Goal: Task Accomplishment & Management: Manage account settings

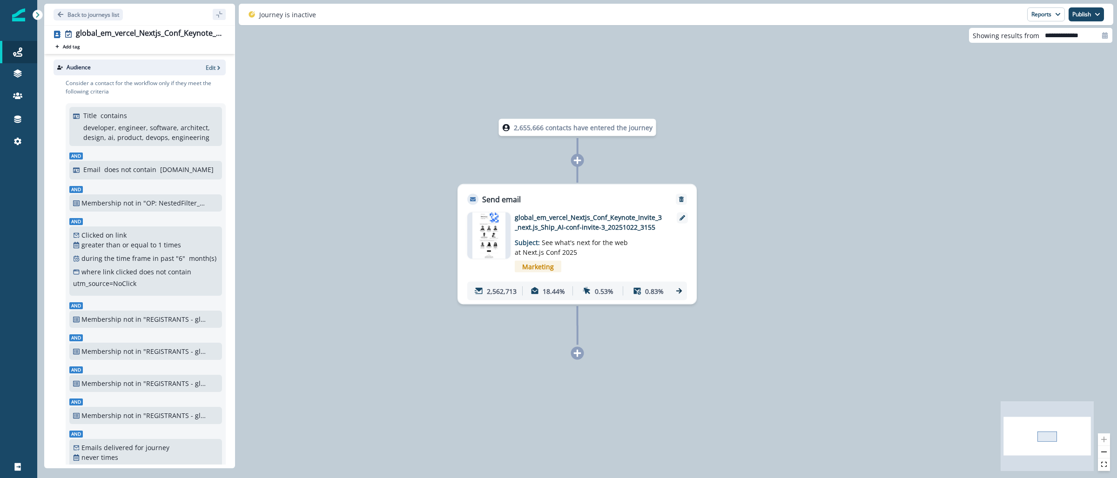
click at [15, 11] on img at bounding box center [18, 14] width 13 height 13
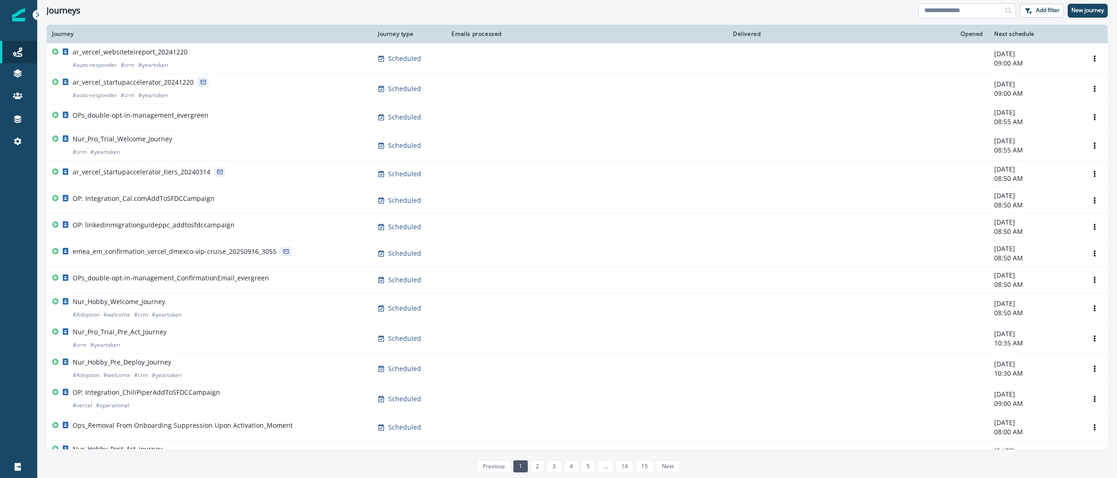
click at [972, 12] on input at bounding box center [967, 10] width 98 height 15
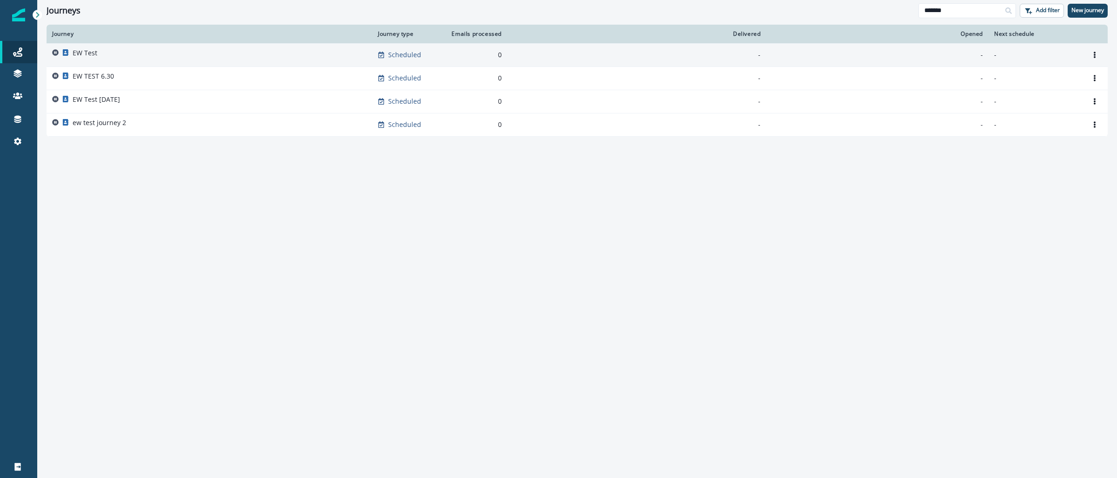
type input "*******"
click at [95, 57] on p "EW Test" at bounding box center [85, 52] width 25 height 9
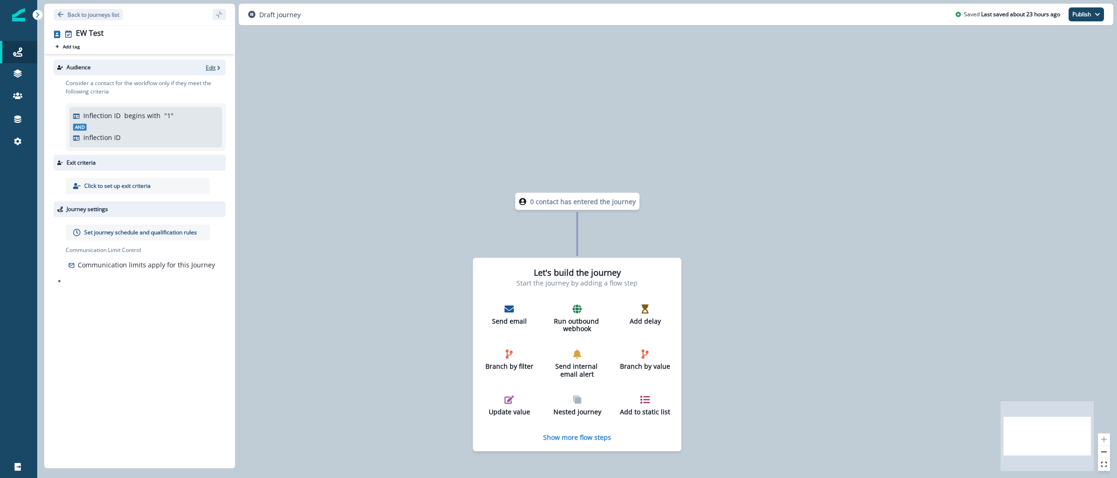
click at [211, 64] on p "Edit" at bounding box center [211, 68] width 10 height 8
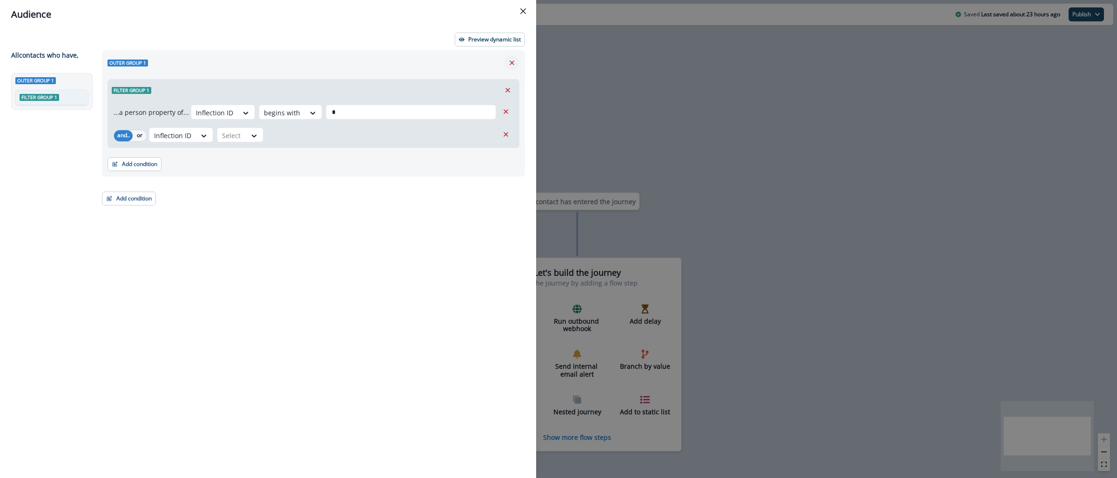
click at [510, 60] on icon "Remove" at bounding box center [512, 63] width 8 height 8
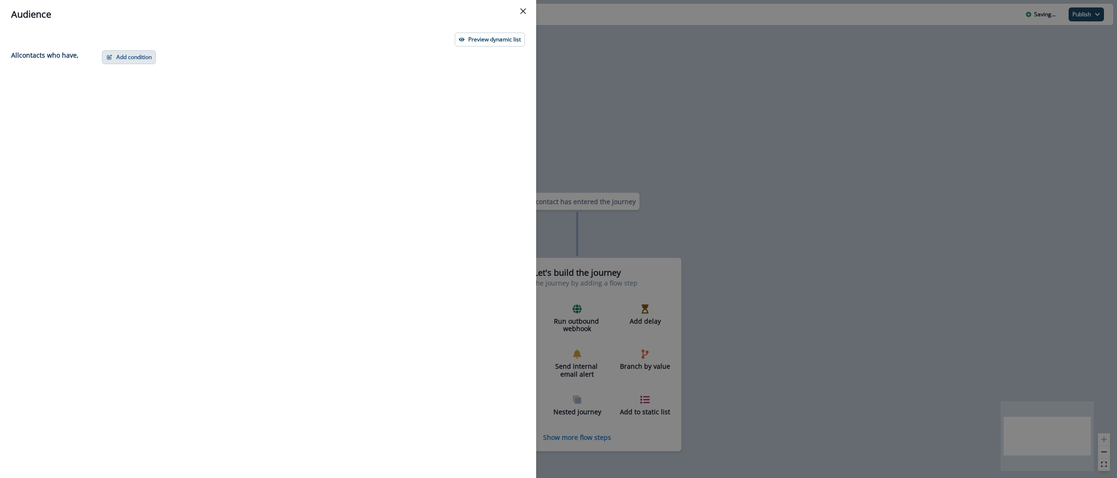
click at [130, 55] on button "Add condition" at bounding box center [129, 57] width 54 height 14
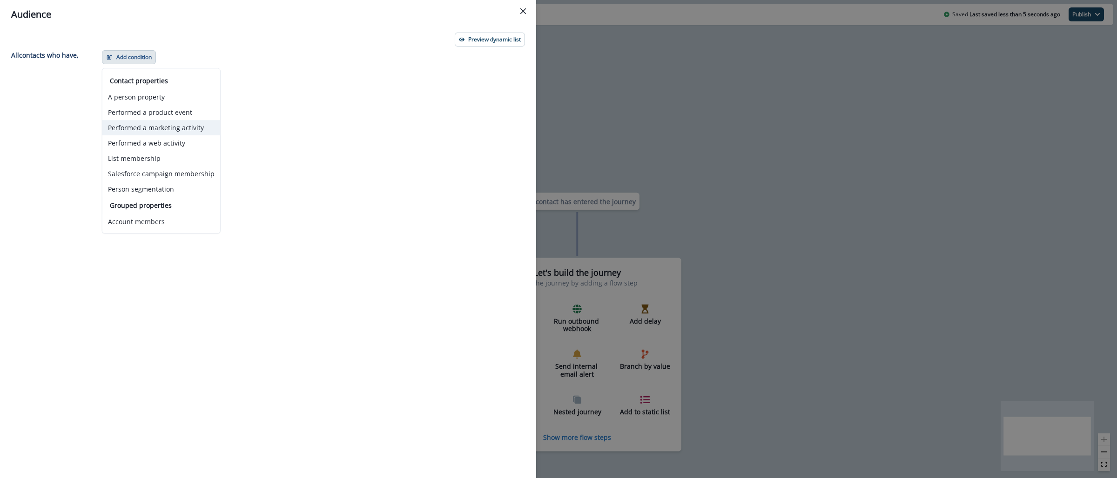
click at [190, 132] on button "Performed a marketing activity" at bounding box center [161, 127] width 118 height 15
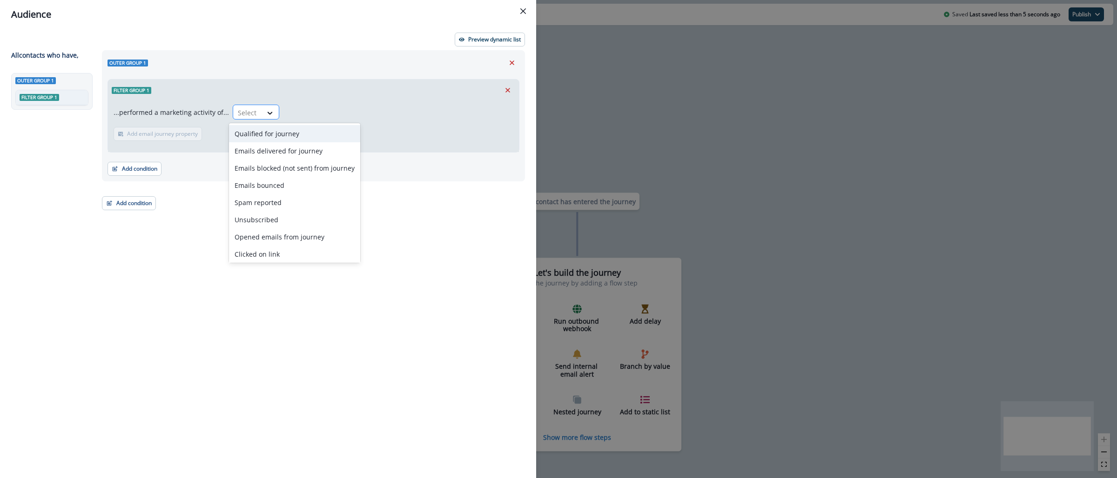
click at [255, 108] on div "Select" at bounding box center [247, 112] width 29 height 15
click at [293, 135] on div "Qualified for journey" at bounding box center [294, 133] width 131 height 17
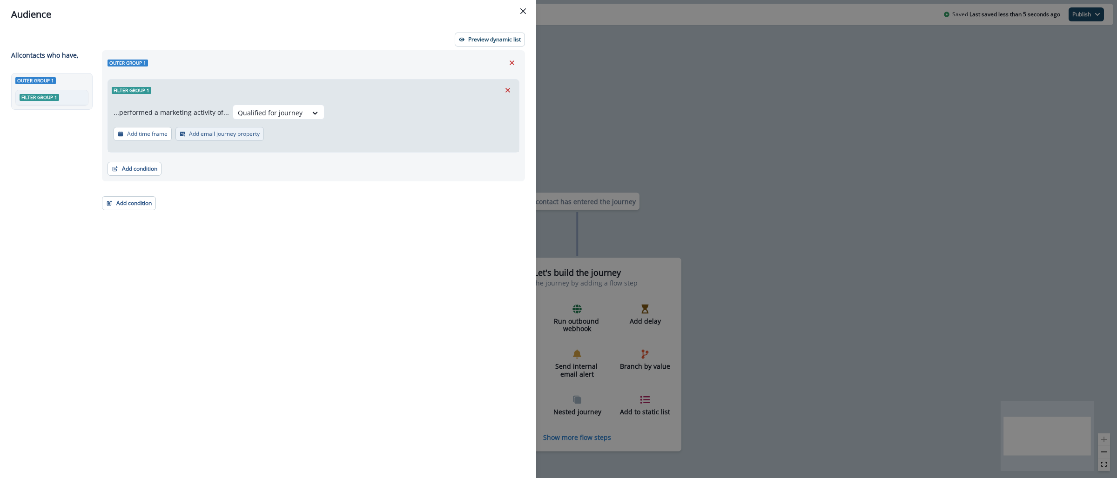
click at [187, 132] on button "Add email journey property" at bounding box center [219, 134] width 88 height 14
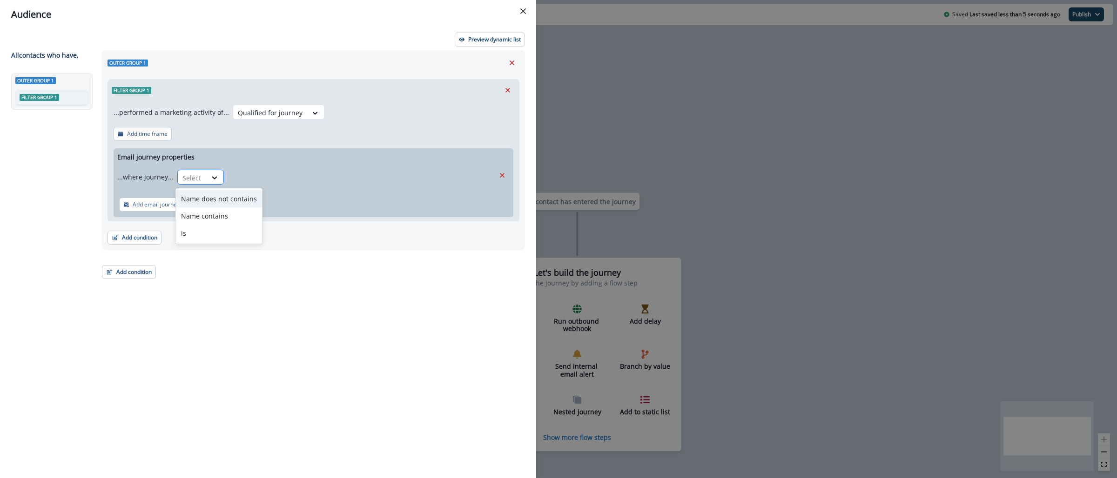
click at [194, 173] on div at bounding box center [192, 178] width 20 height 12
click at [204, 233] on div "is" at bounding box center [218, 233] width 87 height 17
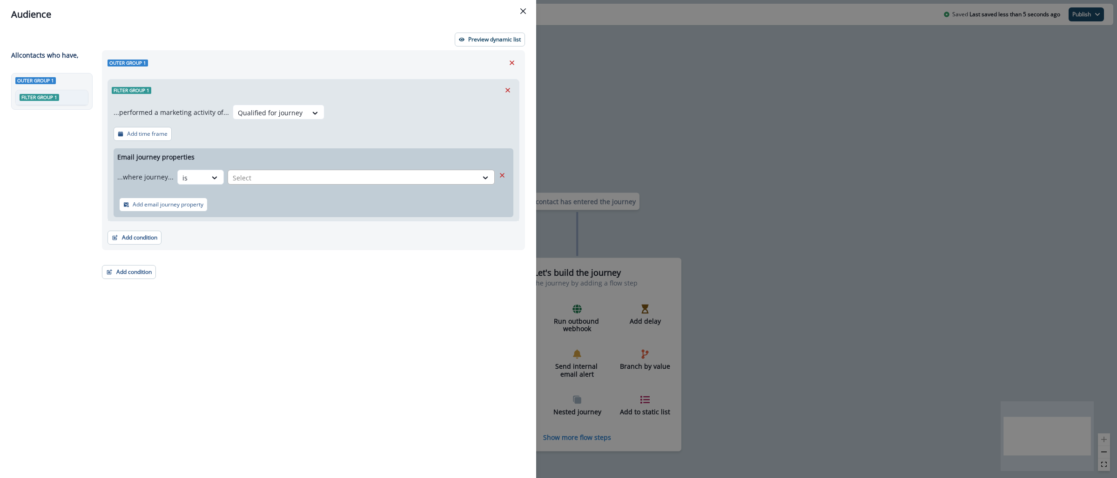
click at [262, 177] on div at bounding box center [353, 178] width 240 height 12
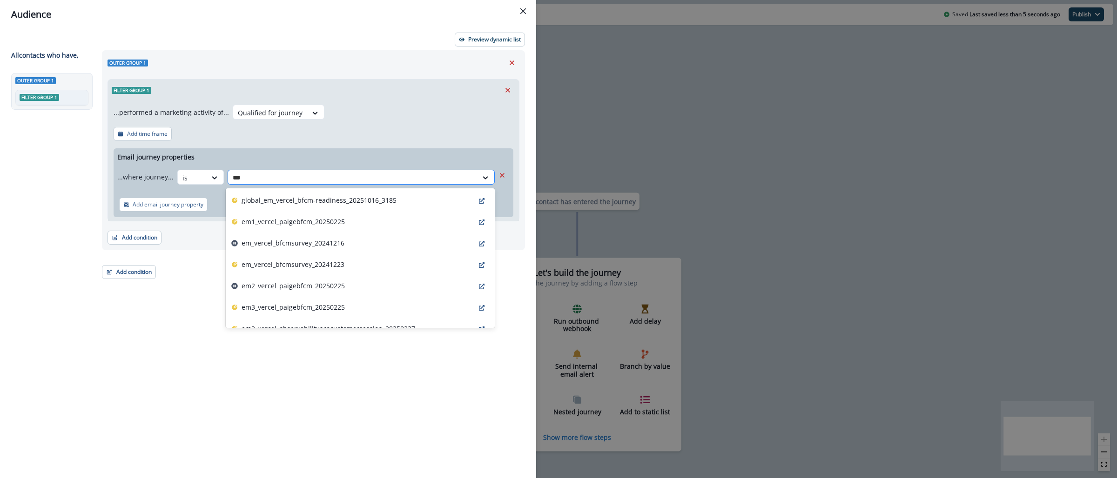
type input "****"
click at [330, 205] on p "global_em_vercel_bfcm-readiness_20251016_3185" at bounding box center [319, 200] width 155 height 10
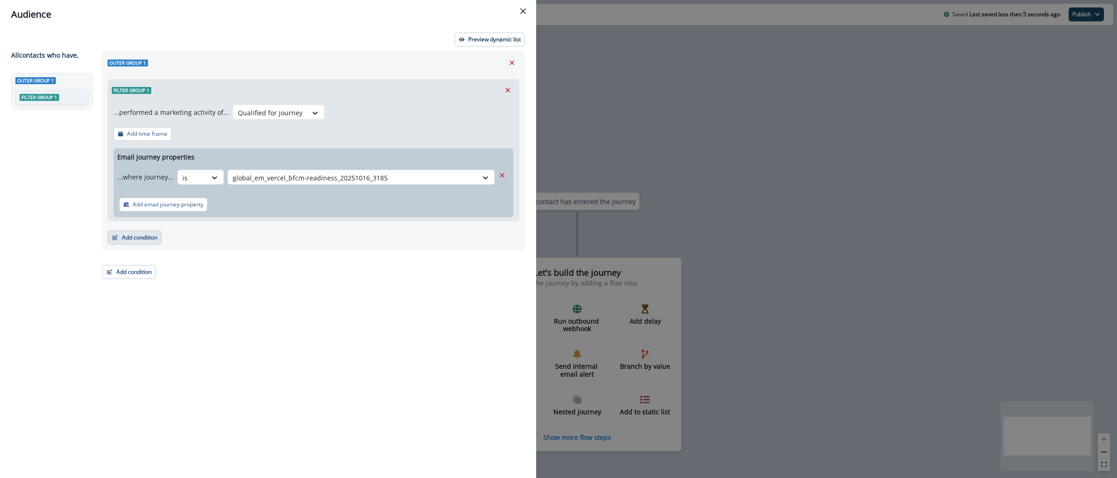
click at [138, 243] on button "Add condition" at bounding box center [135, 238] width 54 height 14
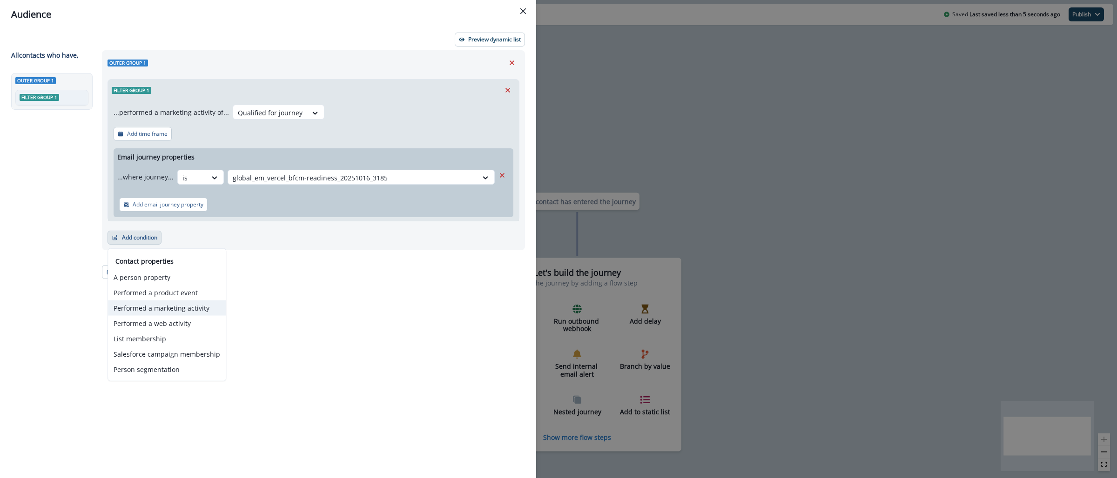
click at [172, 314] on button "Performed a marketing activity" at bounding box center [167, 308] width 118 height 15
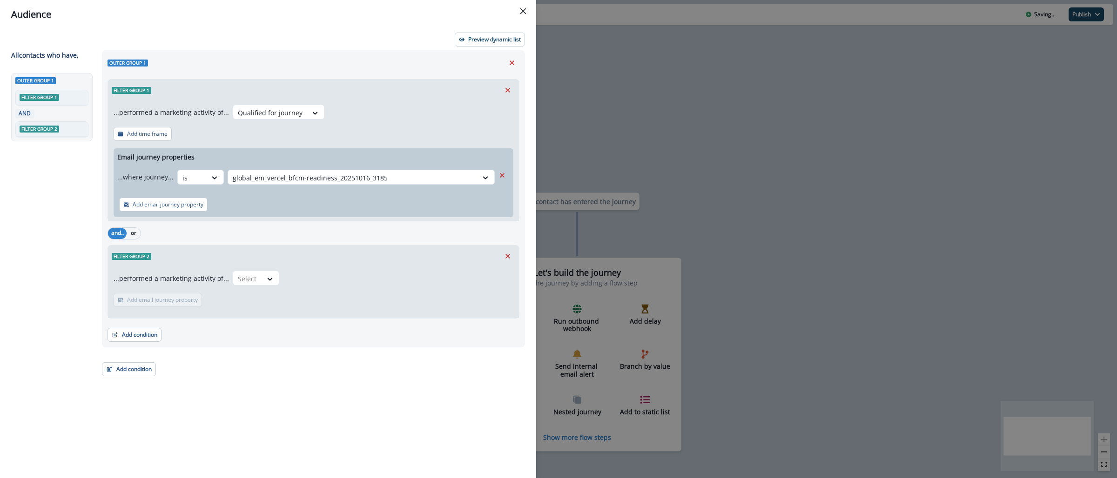
click at [276, 279] on div "...performed a marketing activity of... Select Add email journey property Email…" at bounding box center [313, 292] width 411 height 51
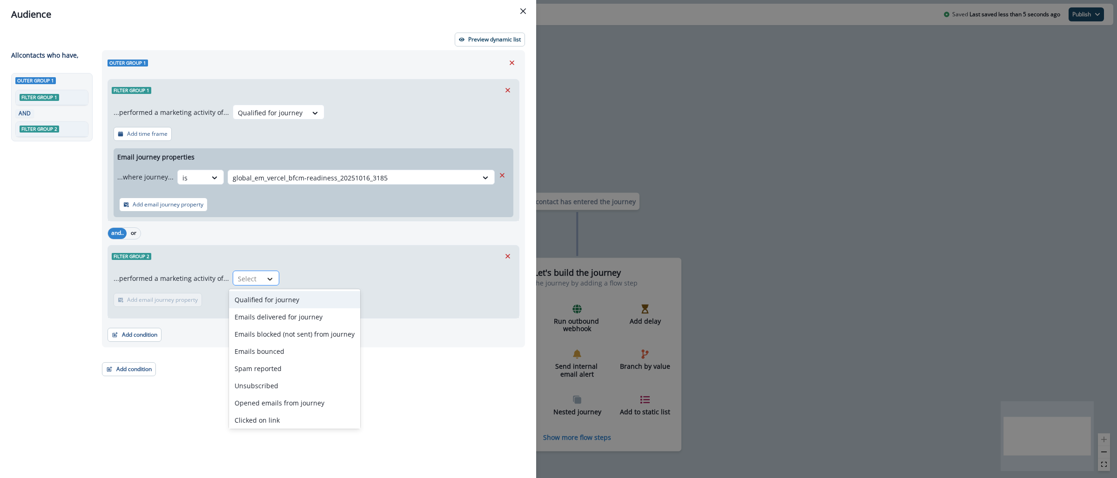
click at [269, 281] on icon at bounding box center [270, 279] width 8 height 9
click at [268, 303] on div "Qualified for journey" at bounding box center [294, 299] width 131 height 17
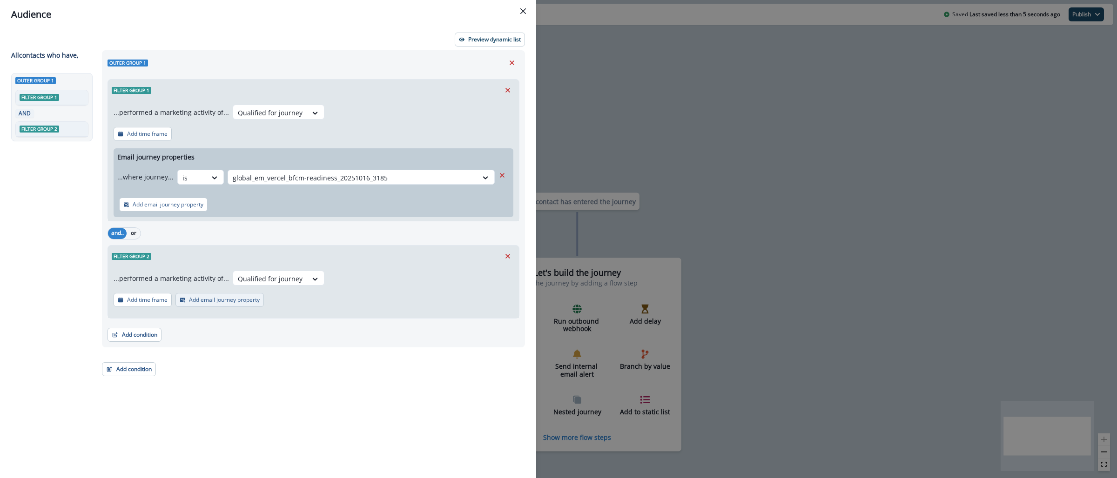
click at [204, 301] on p "Add email journey property" at bounding box center [224, 300] width 71 height 7
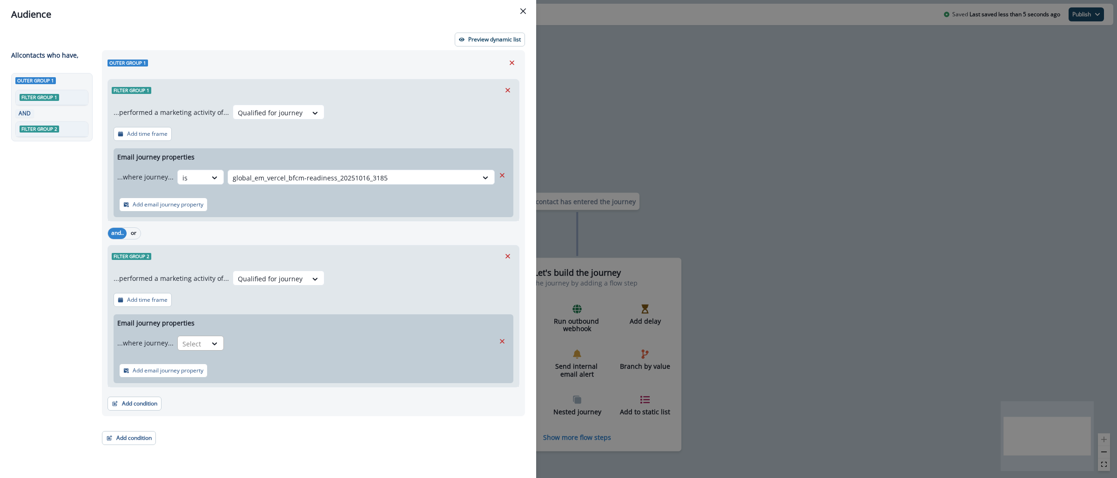
click at [198, 344] on div at bounding box center [192, 344] width 20 height 12
type input "*"
click at [217, 396] on div "is" at bounding box center [218, 399] width 87 height 17
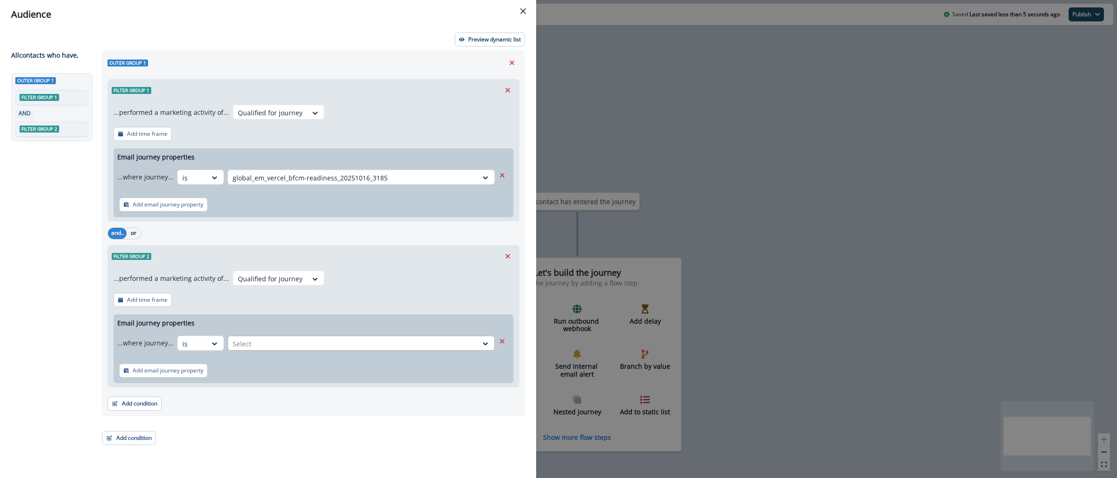
click at [250, 341] on div at bounding box center [353, 344] width 240 height 12
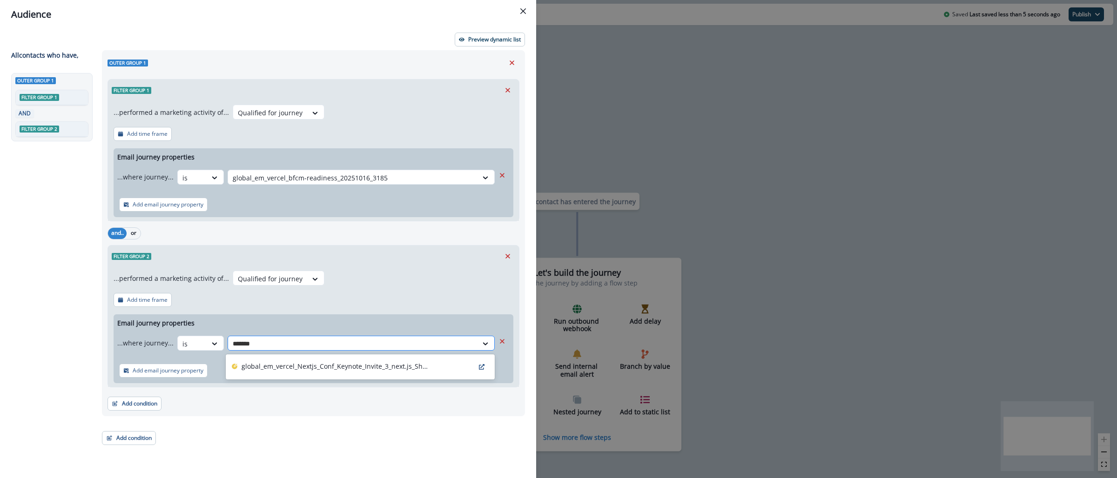
type input "********"
click at [323, 373] on div "global_em_vercel_Nextjs_Conf_Keynote_Invite_3_next.js_Ship_AI-conf-invite-3_202…" at bounding box center [360, 366] width 269 height 21
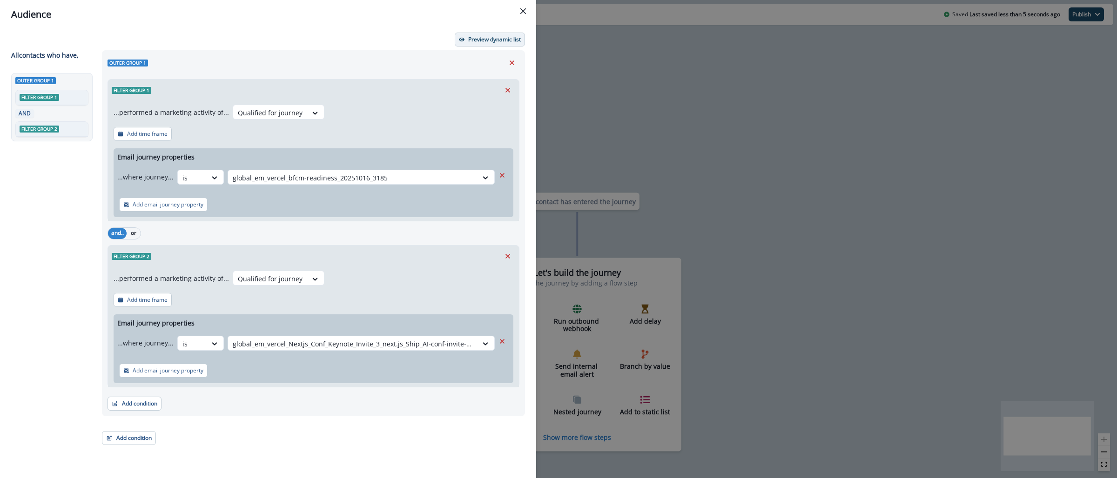
click at [513, 43] on button "Preview dynamic list" at bounding box center [490, 40] width 70 height 14
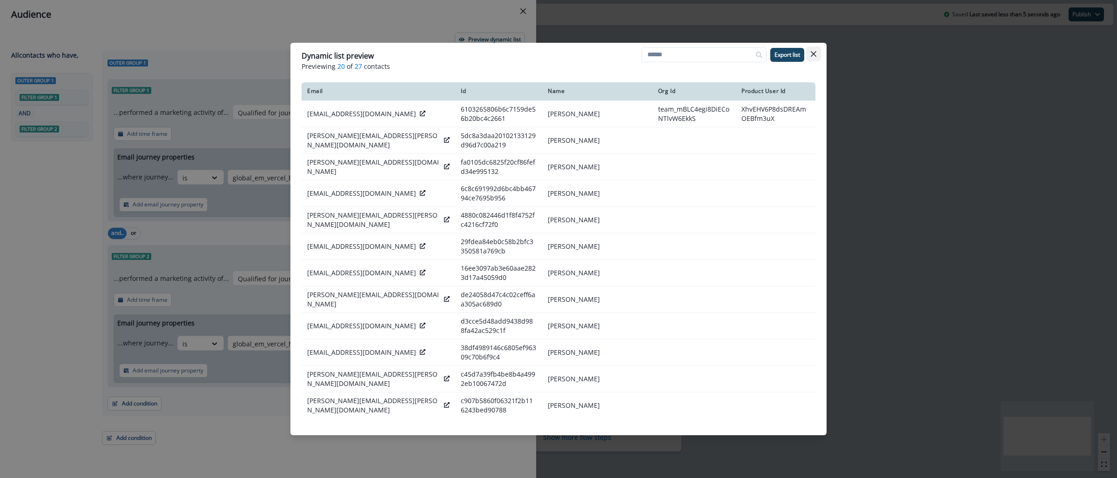
click at [817, 53] on button "Close" at bounding box center [813, 54] width 15 height 15
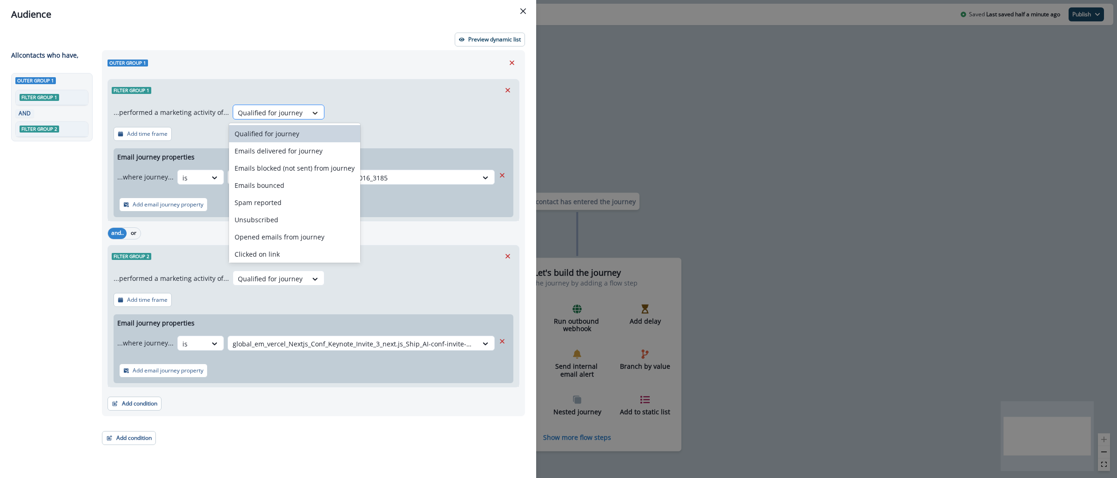
click at [311, 114] on icon at bounding box center [315, 112] width 8 height 9
type input "**"
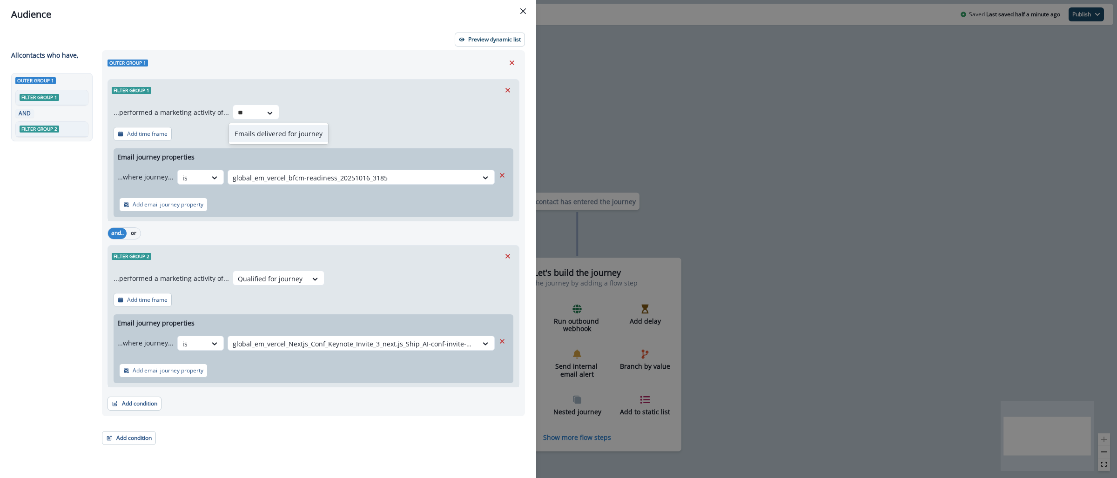
click at [299, 135] on div "Emails delivered for journey" at bounding box center [278, 133] width 99 height 17
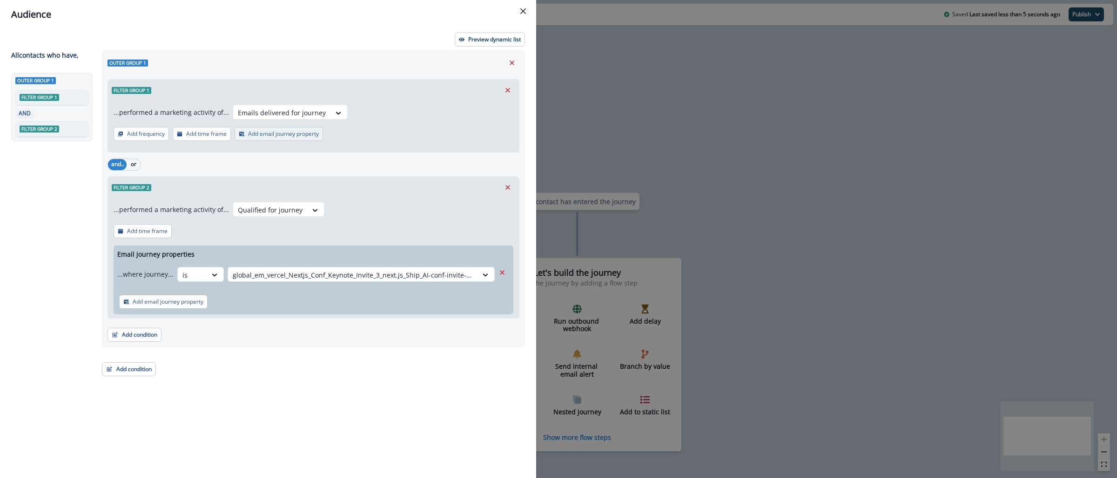
click at [256, 135] on p "Add email journey property" at bounding box center [283, 134] width 71 height 7
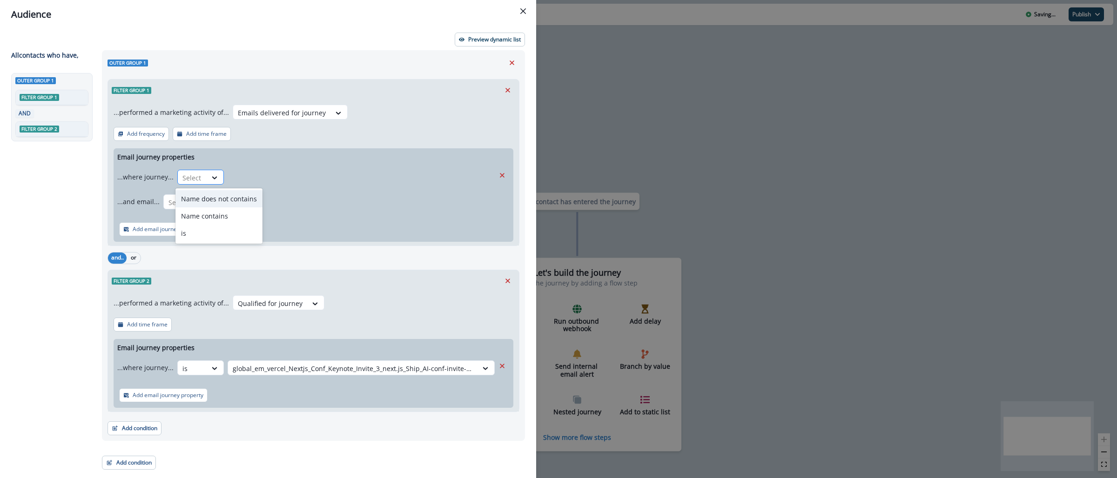
click at [194, 182] on div at bounding box center [192, 178] width 20 height 12
click at [208, 233] on div "is" at bounding box center [218, 233] width 87 height 17
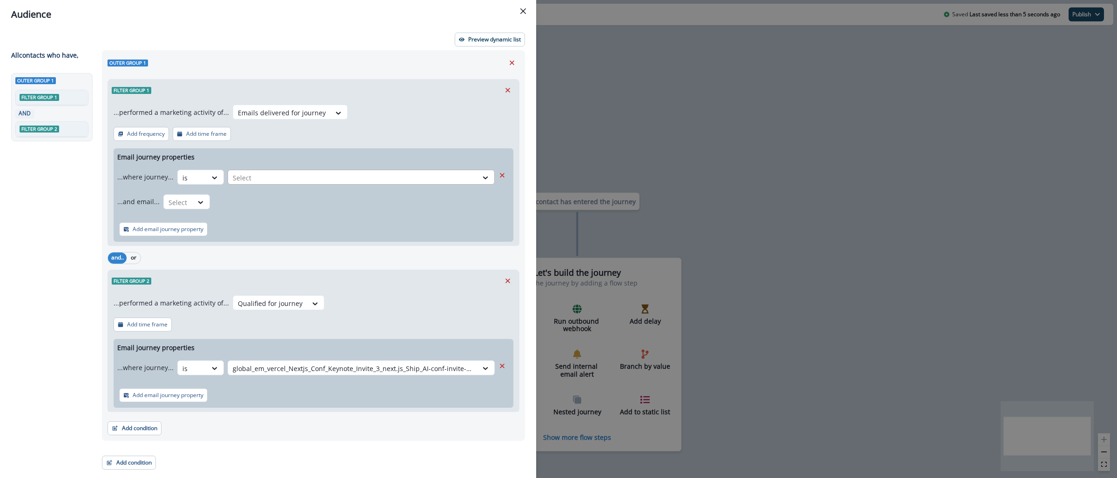
click at [262, 180] on div at bounding box center [353, 178] width 240 height 12
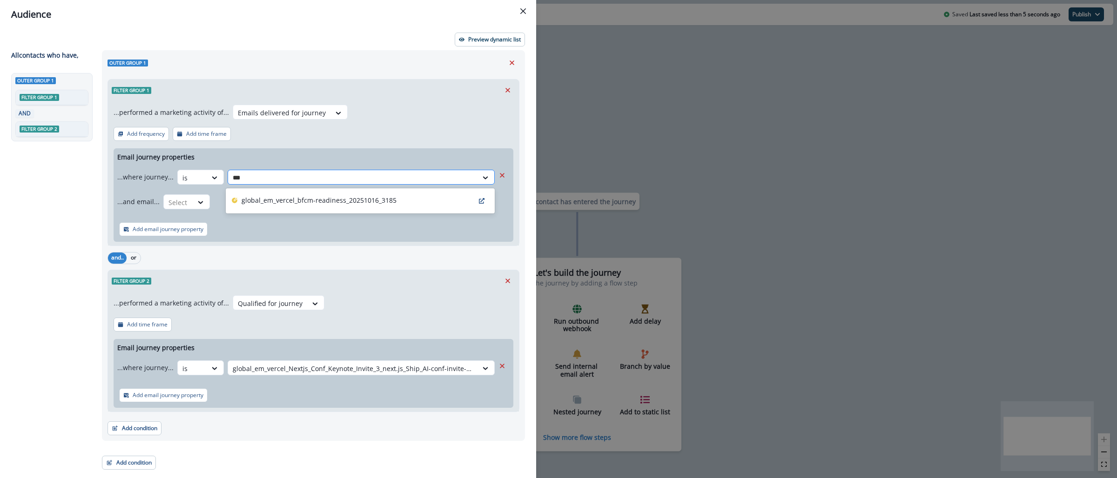
type input "****"
click at [304, 204] on p "global_em_vercel_bfcm-readiness_20251016_3185" at bounding box center [319, 200] width 155 height 10
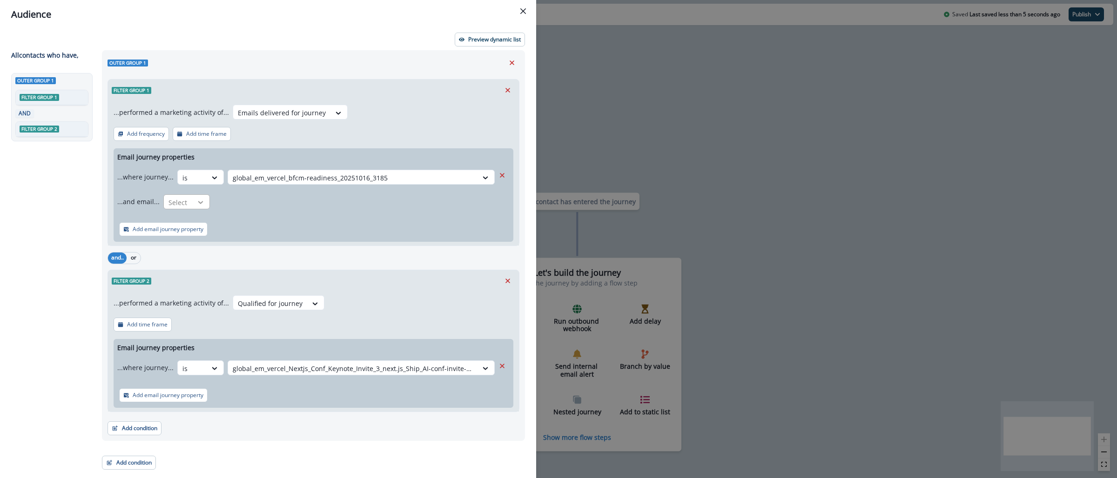
click at [193, 202] on div at bounding box center [201, 202] width 16 height 9
click at [191, 263] on div "is" at bounding box center [204, 257] width 87 height 17
click at [271, 204] on div at bounding box center [345, 203] width 252 height 12
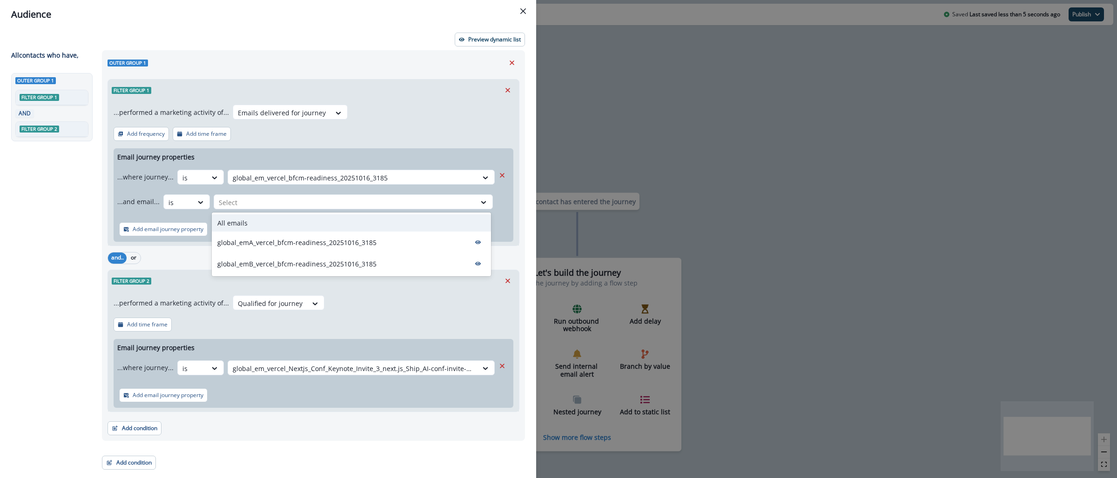
click at [325, 219] on div "All emails" at bounding box center [351, 223] width 279 height 17
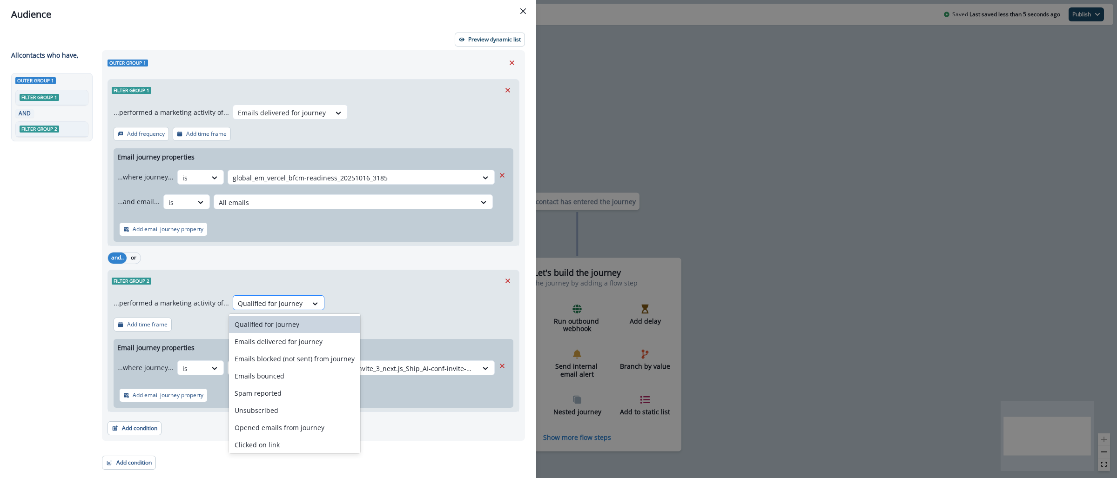
click at [275, 304] on div at bounding box center [270, 304] width 65 height 12
click at [303, 346] on div "Emails delivered for journey" at bounding box center [294, 341] width 131 height 17
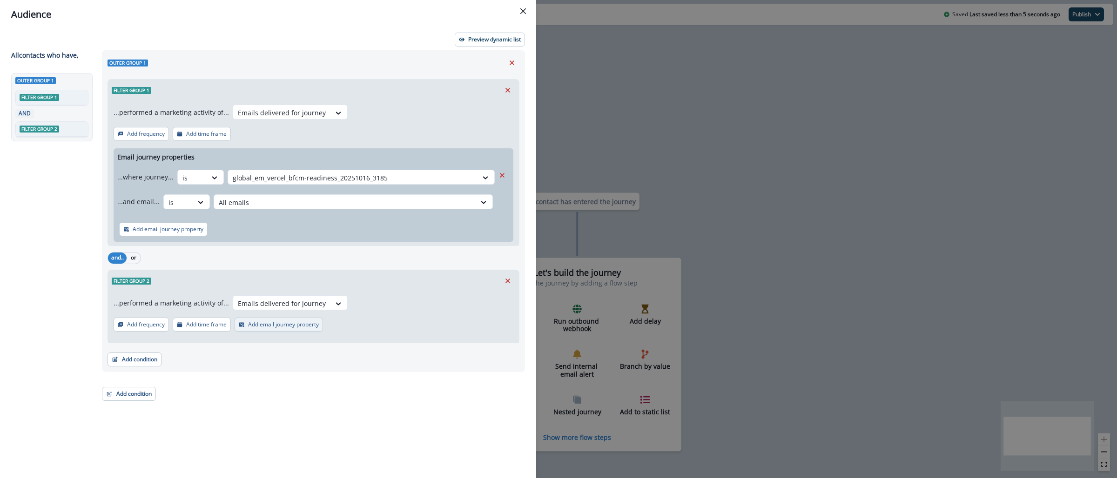
click at [267, 331] on button "Add email journey property" at bounding box center [279, 325] width 88 height 14
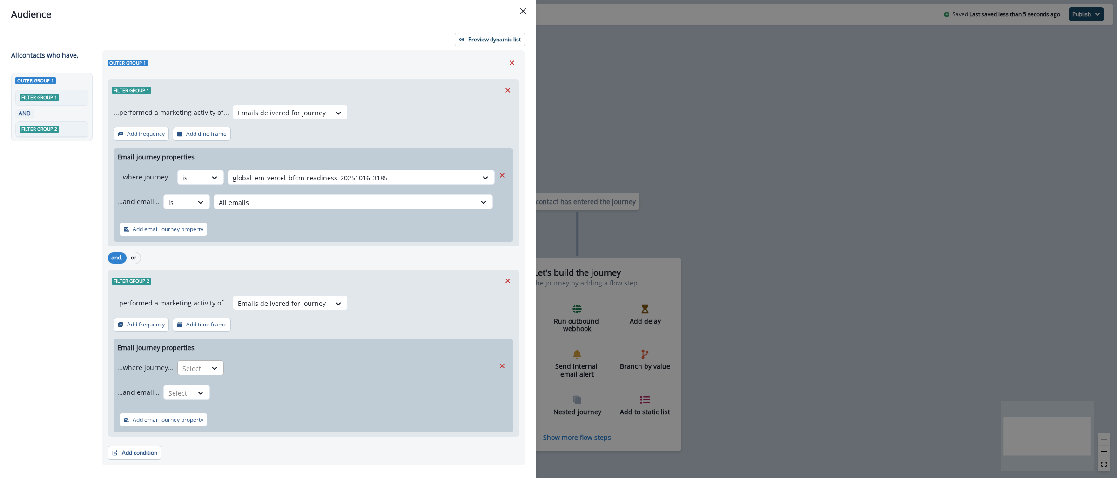
click at [193, 362] on div "Select" at bounding box center [192, 368] width 29 height 15
click at [204, 423] on div "is" at bounding box center [218, 424] width 87 height 17
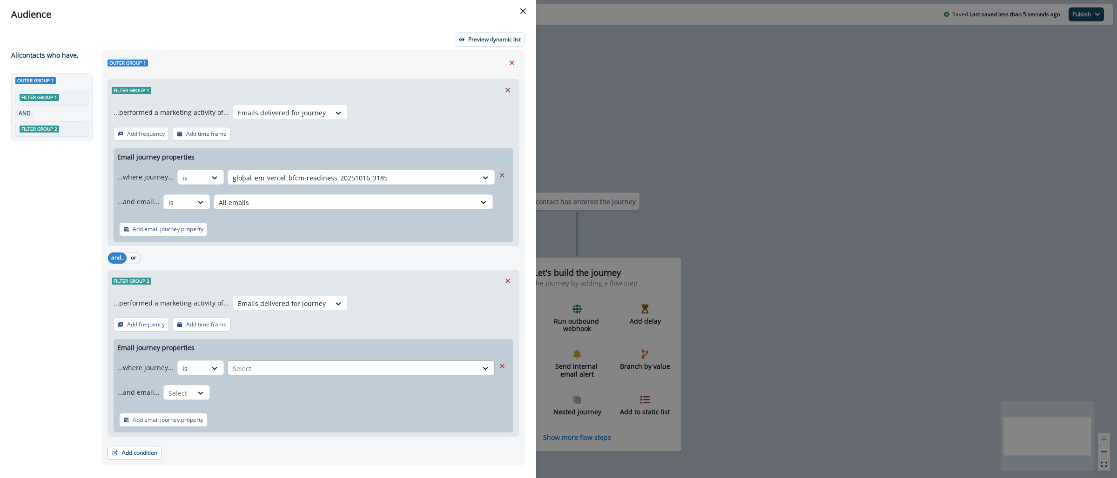
click at [268, 365] on div at bounding box center [353, 369] width 240 height 12
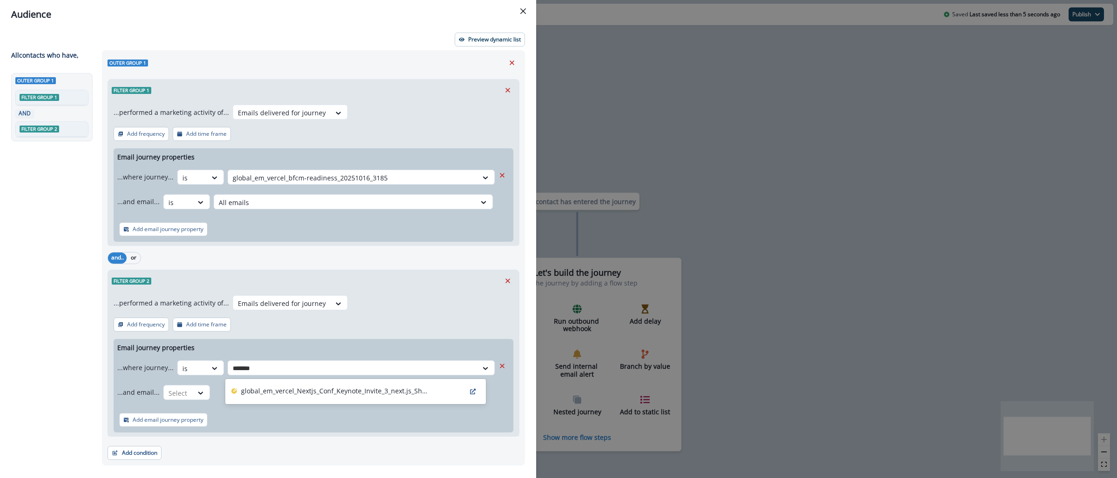
type input "********"
click at [329, 387] on p "global_em_vercel_Nextjs_Conf_Keynote_Invite_3_next.js_Ship_AI-conf-invite-3_202…" at bounding box center [334, 391] width 186 height 10
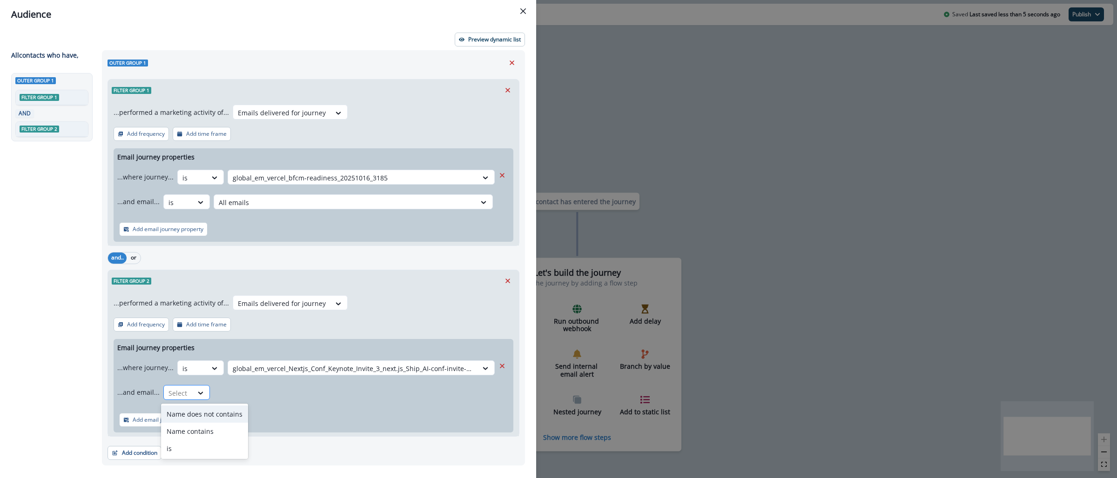
click at [182, 396] on div at bounding box center [178, 394] width 20 height 12
click at [184, 448] on div "is" at bounding box center [204, 448] width 87 height 17
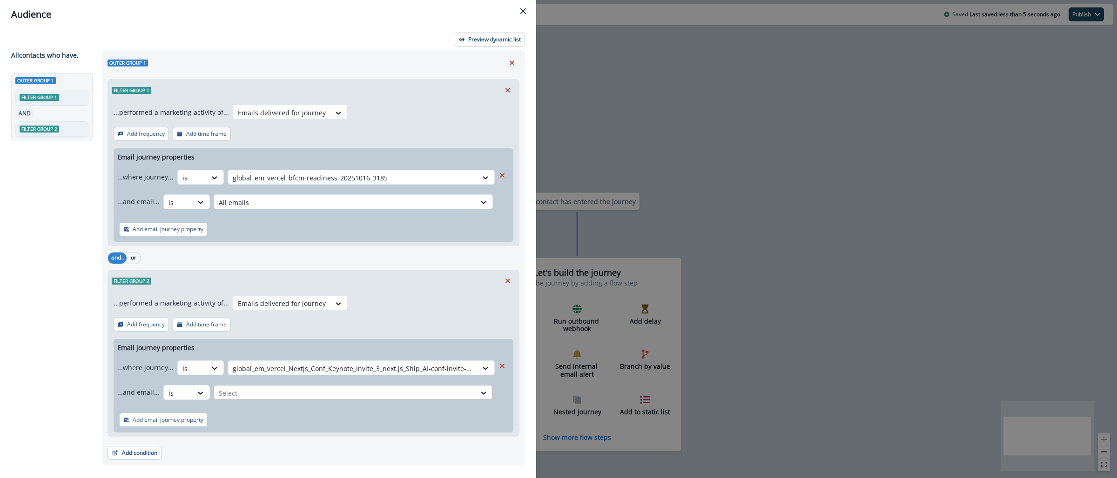
click at [269, 393] on div at bounding box center [345, 394] width 252 height 12
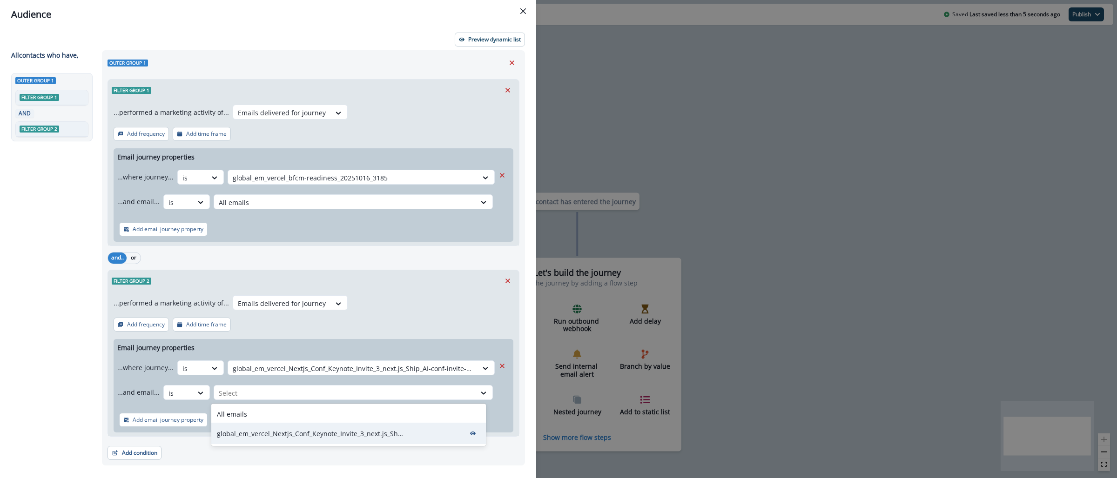
click at [270, 429] on p "global_em_vercel_Nextjs_Conf_Keynote_Invite_3_next.js_Ship_AI-conf-invite-3_202…" at bounding box center [310, 434] width 186 height 10
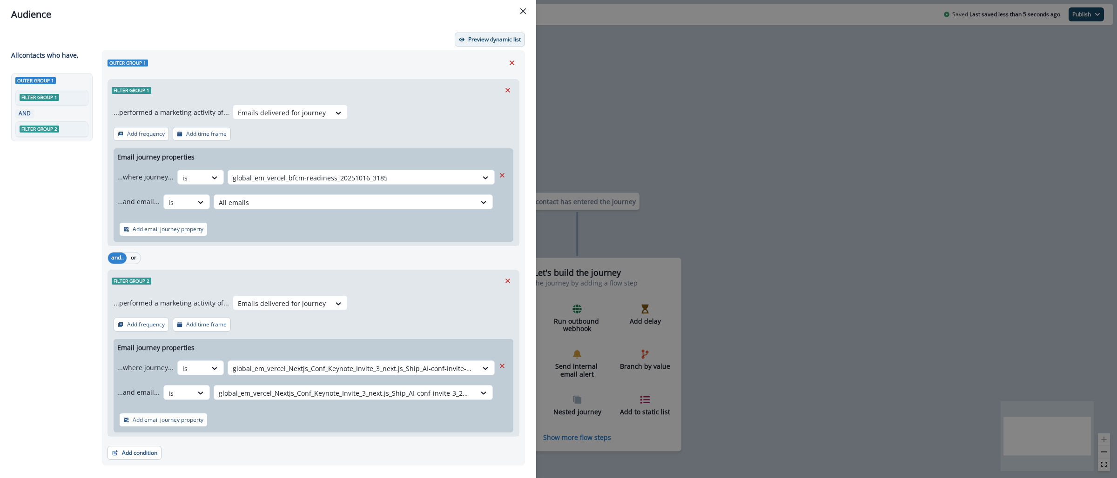
click at [484, 37] on p "Preview dynamic list" at bounding box center [494, 39] width 53 height 7
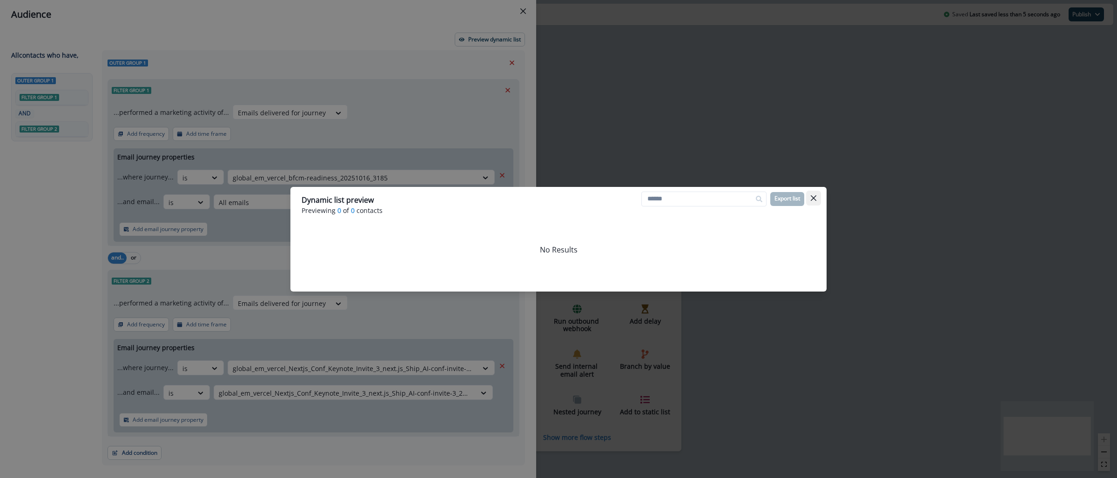
click at [816, 198] on button "Close" at bounding box center [813, 198] width 15 height 15
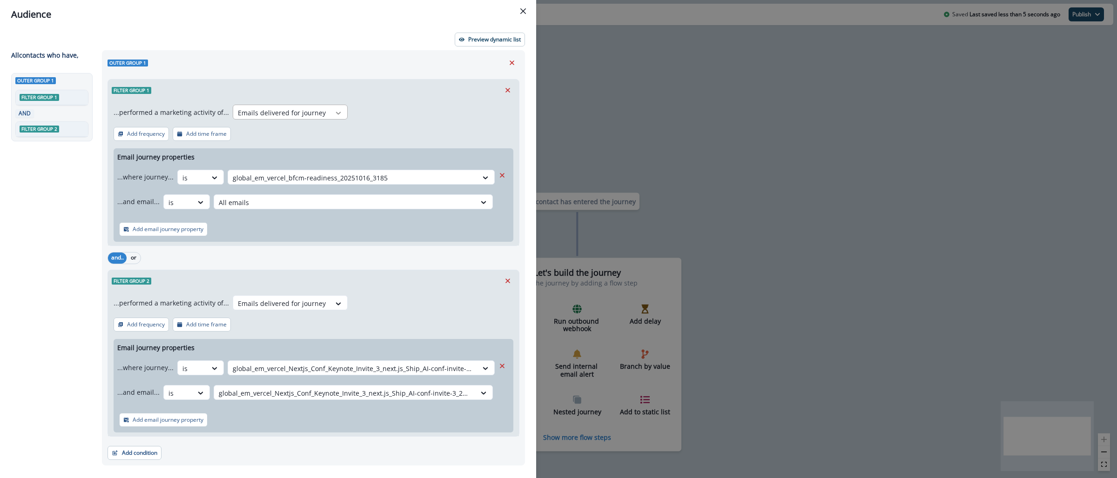
click at [334, 110] on icon at bounding box center [338, 112] width 8 height 9
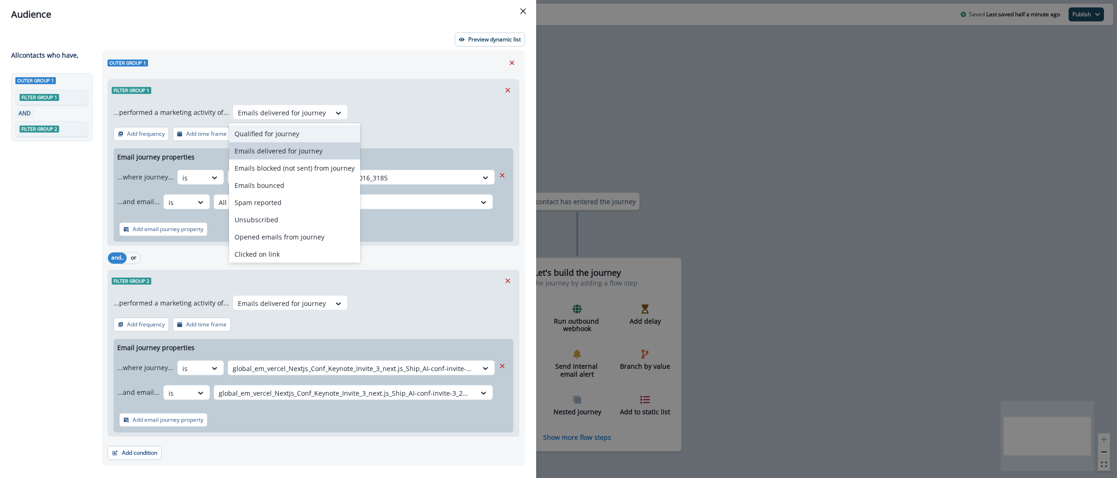
click at [343, 29] on div "Preview dynamic list All contact s who have, Outer group 1 Filter group 1 AND F…" at bounding box center [268, 254] width 536 height 450
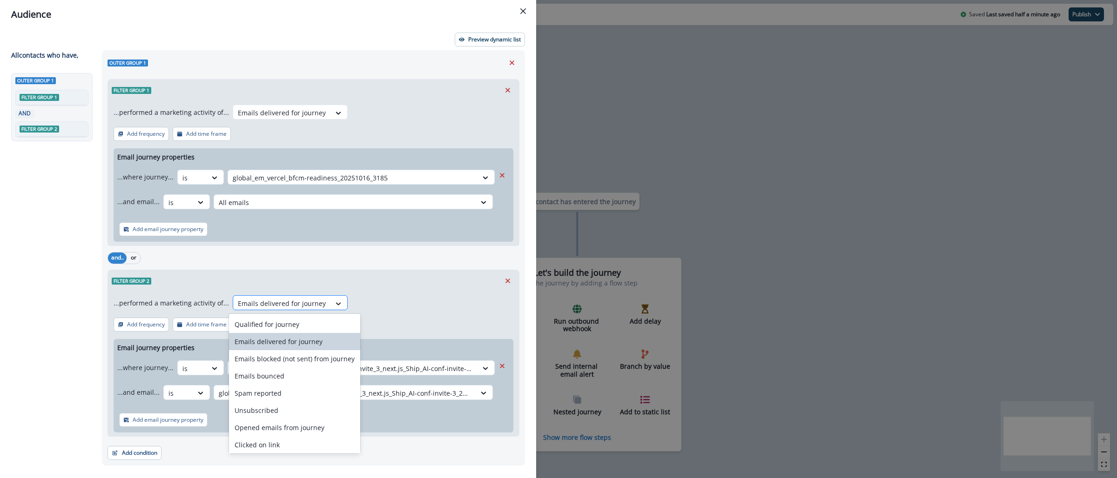
click at [336, 303] on div at bounding box center [338, 303] width 16 height 9
click at [321, 319] on div "Qualified for journey" at bounding box center [294, 324] width 131 height 17
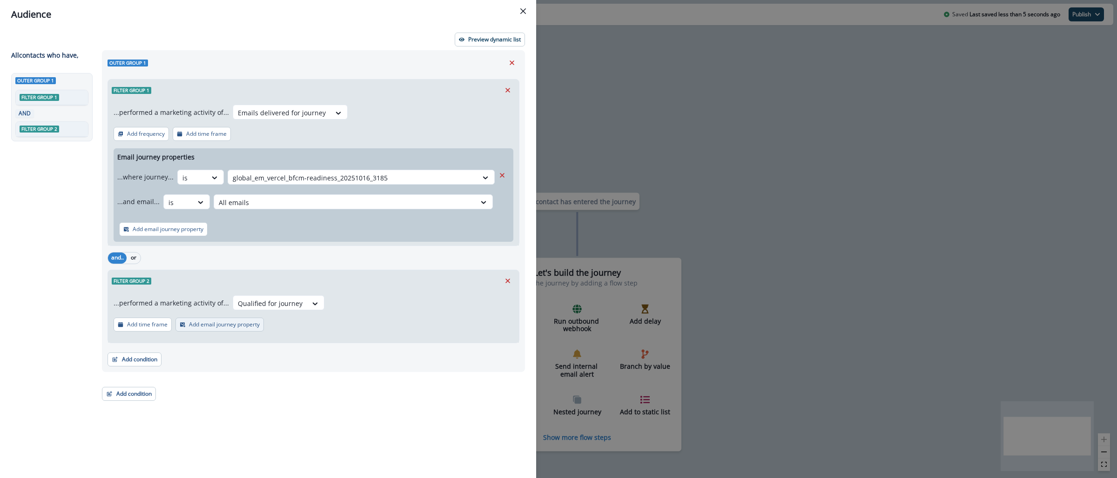
click at [226, 330] on button "Add email journey property" at bounding box center [219, 325] width 88 height 14
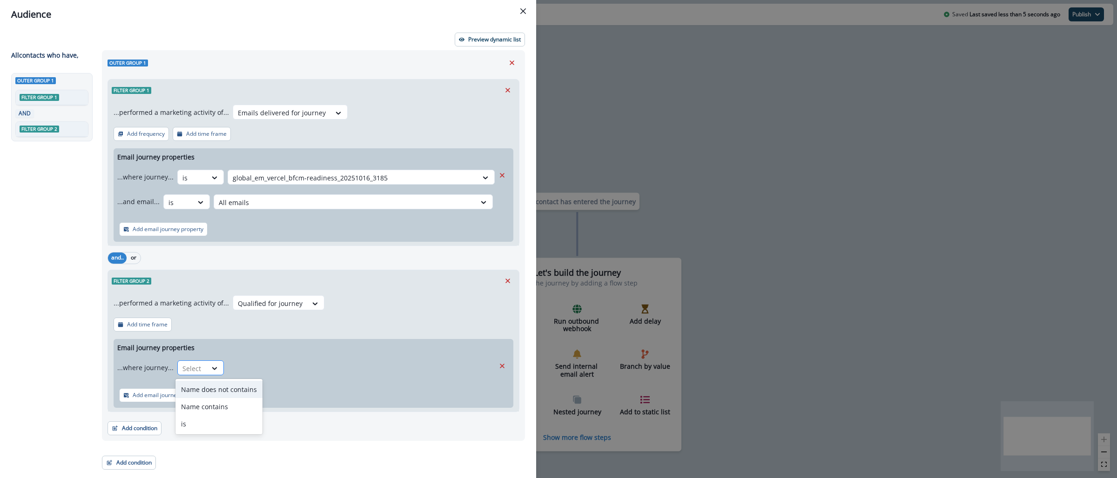
click at [192, 370] on div at bounding box center [192, 369] width 20 height 12
click at [222, 424] on div "is" at bounding box center [218, 424] width 87 height 17
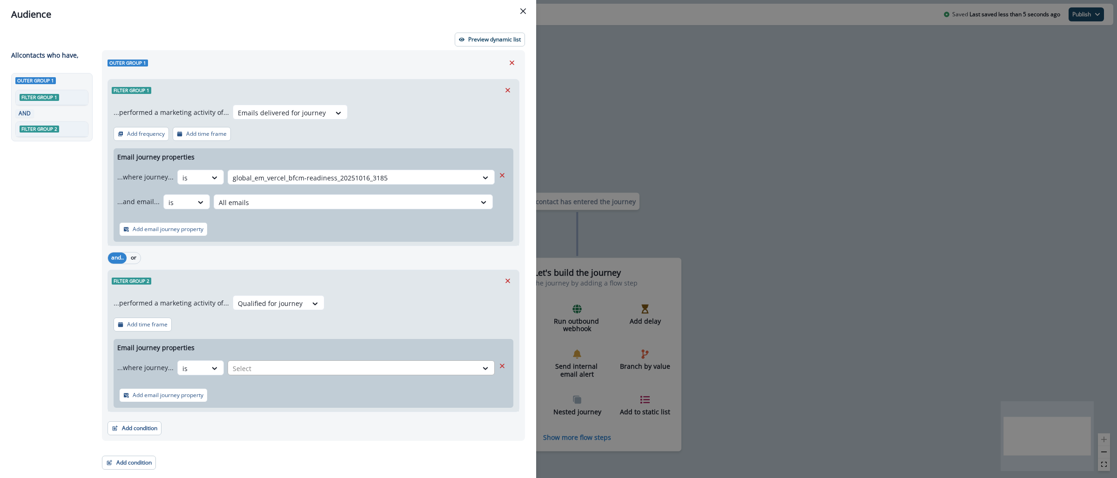
click at [254, 375] on div "Select" at bounding box center [352, 368] width 249 height 15
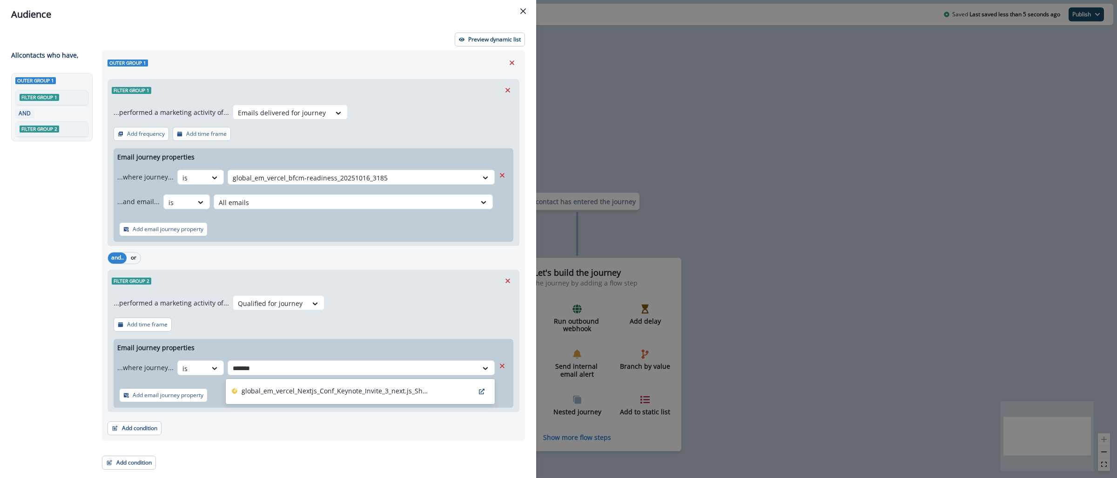
type input "********"
click at [288, 391] on p "global_em_vercel_Nextjs_Conf_Keynote_Invite_3_next.js_Ship_AI-conf-invite-3_202…" at bounding box center [335, 391] width 186 height 10
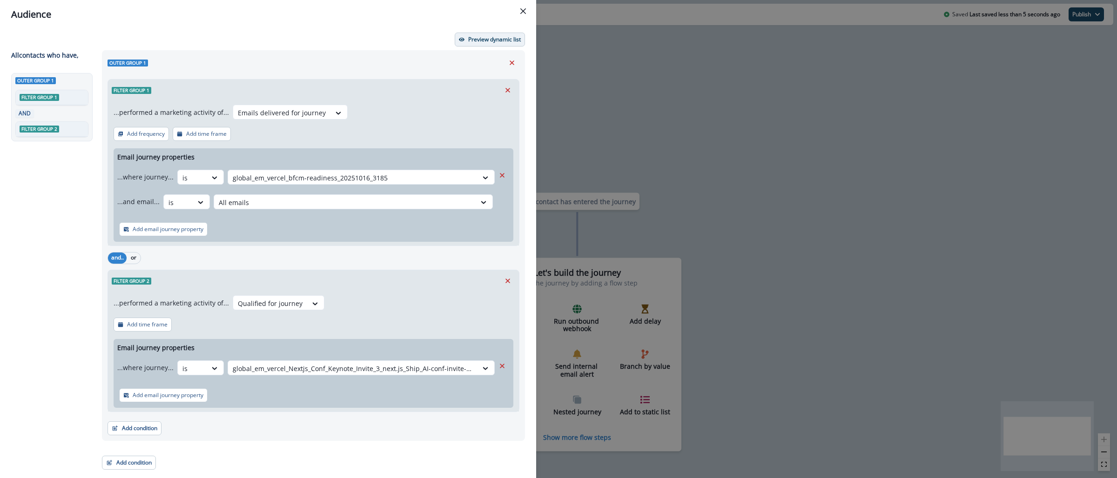
click at [489, 42] on p "Preview dynamic list" at bounding box center [494, 39] width 53 height 7
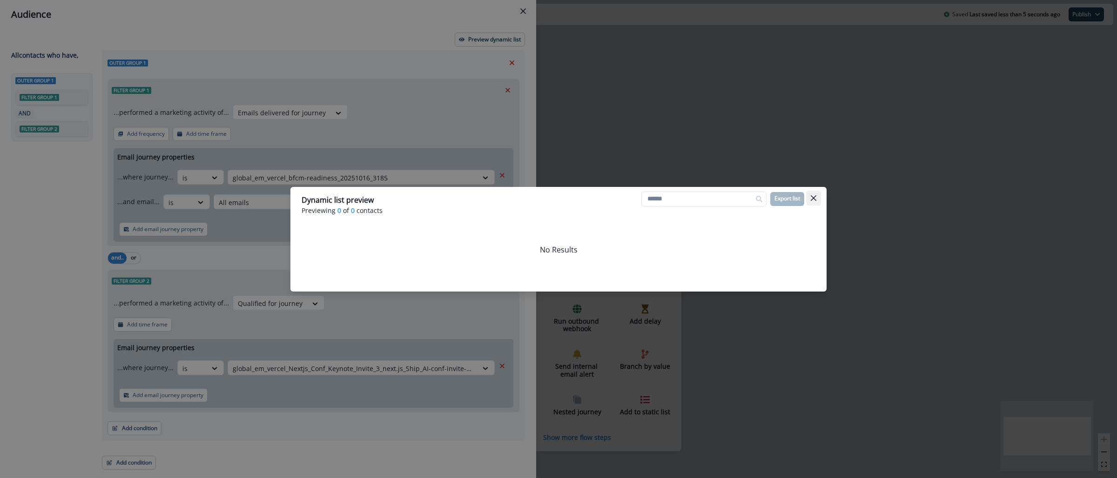
click at [814, 202] on button "Close" at bounding box center [813, 198] width 15 height 15
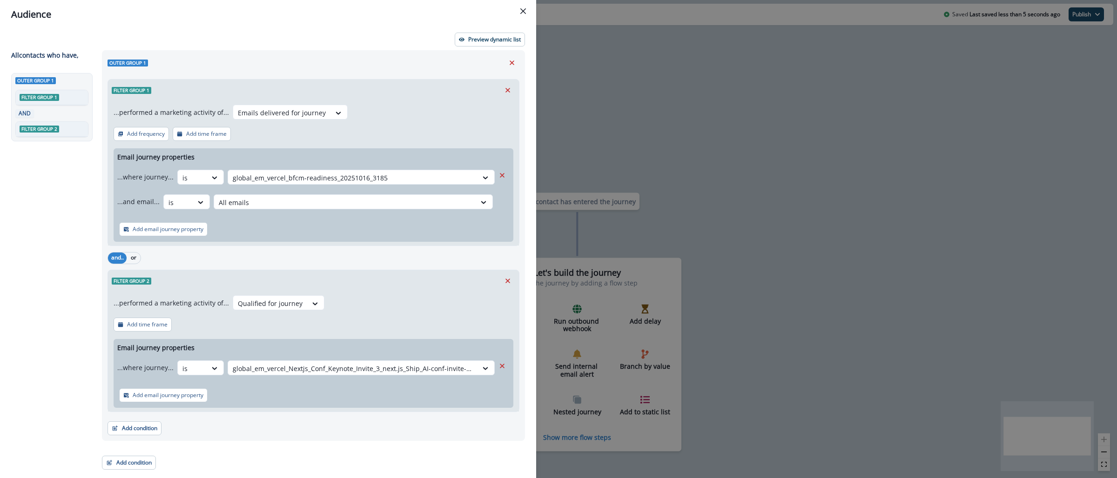
click at [526, 14] on button "Close" at bounding box center [523, 11] width 15 height 15
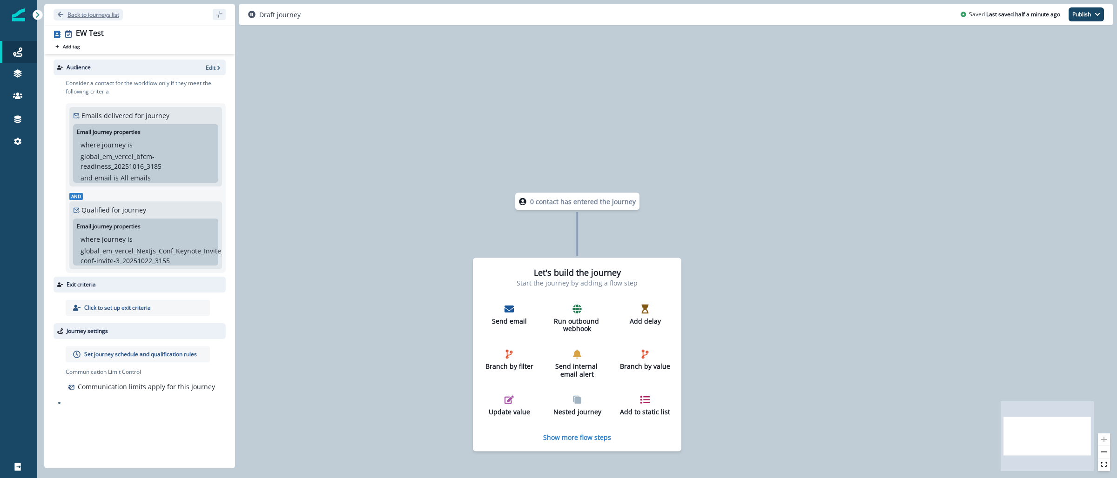
click at [93, 12] on p "Back to journeys list" at bounding box center [93, 15] width 52 height 8
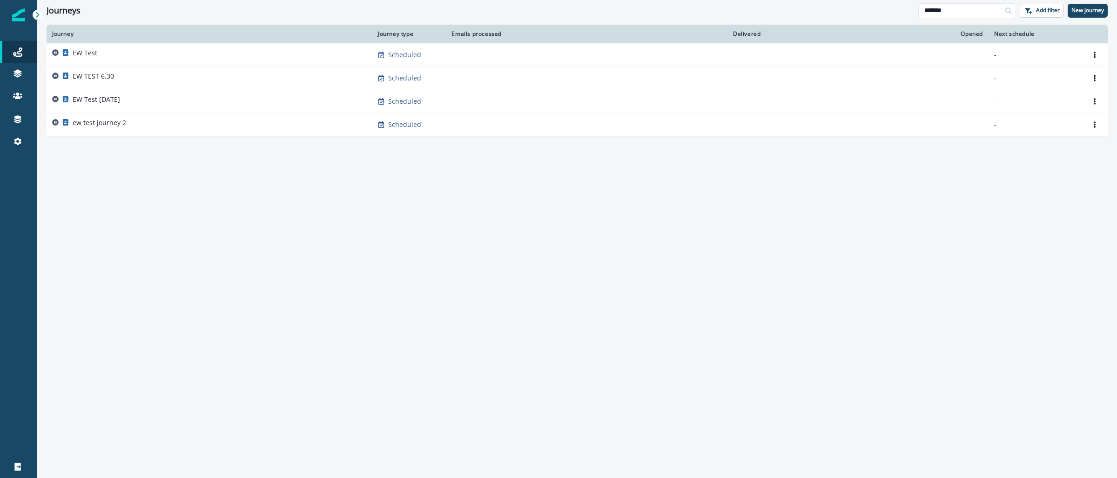
click at [978, 22] on div "Clear" at bounding box center [577, 23] width 1080 height 4
click at [977, 17] on input "*******" at bounding box center [967, 10] width 98 height 15
click at [978, 17] on input "*******" at bounding box center [967, 10] width 98 height 15
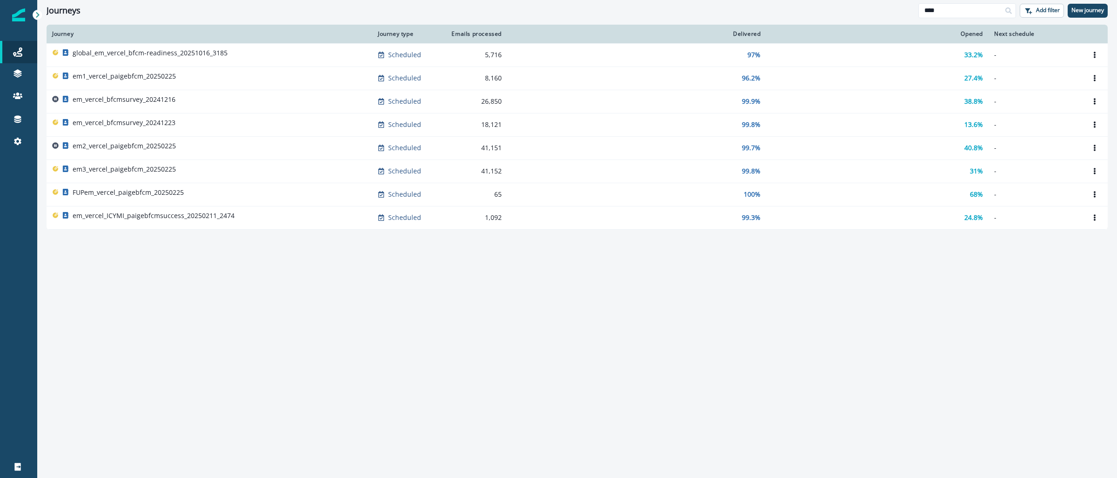
type input "****"
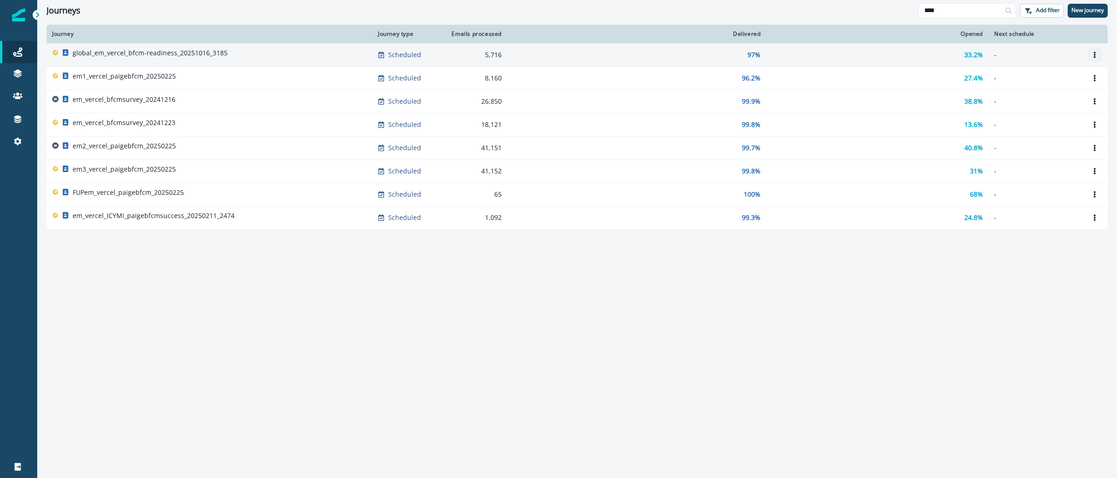
click at [1096, 50] on button "Options" at bounding box center [1094, 55] width 15 height 14
click at [1029, 76] on button "Clone" at bounding box center [1049, 77] width 103 height 15
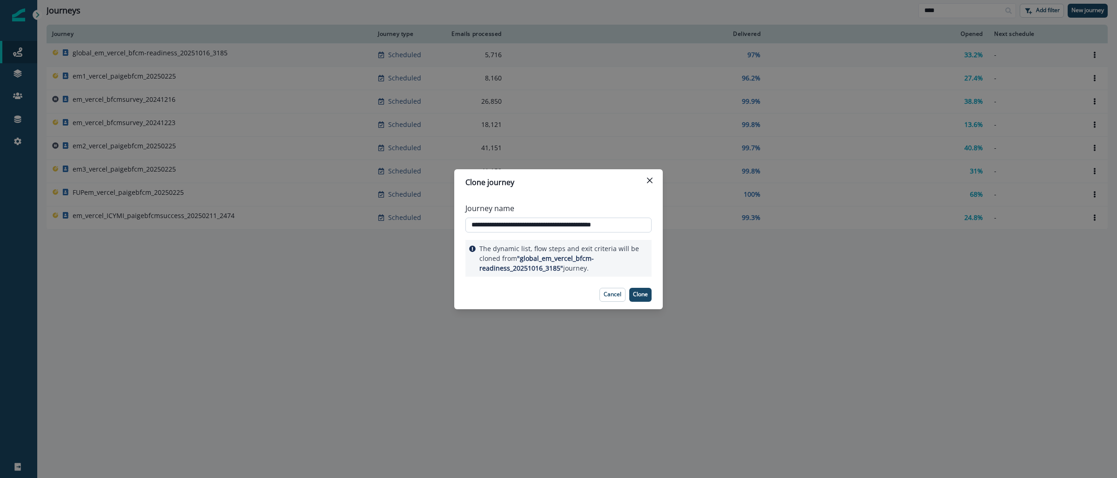
drag, startPoint x: 646, startPoint y: 228, endPoint x: 616, endPoint y: 222, distance: 30.7
click at [616, 222] on input "**********" at bounding box center [558, 225] width 186 height 15
click at [501, 227] on input "**********" at bounding box center [558, 225] width 186 height 15
click at [527, 223] on input "**********" at bounding box center [558, 225] width 186 height 15
type input "**********"
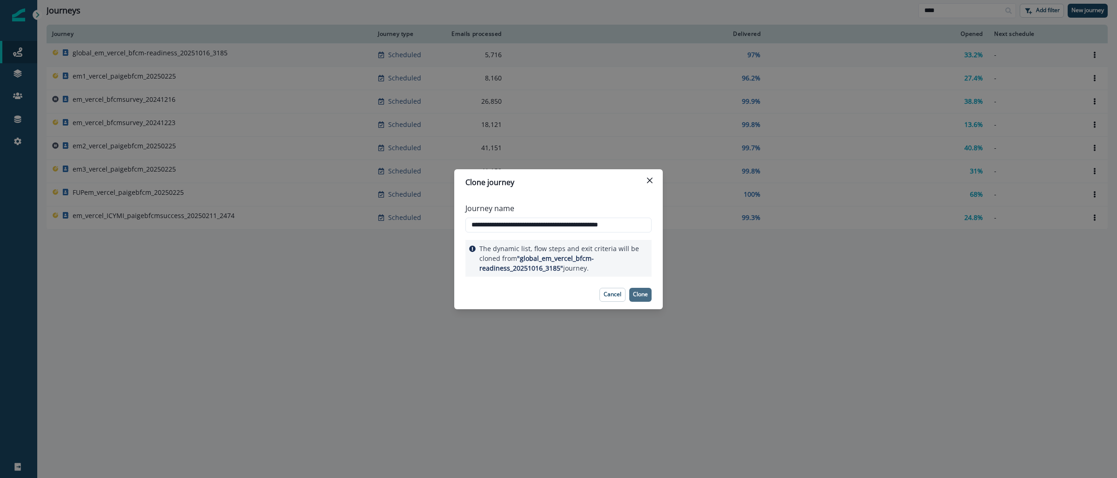
click at [635, 295] on p "Clone" at bounding box center [640, 294] width 15 height 7
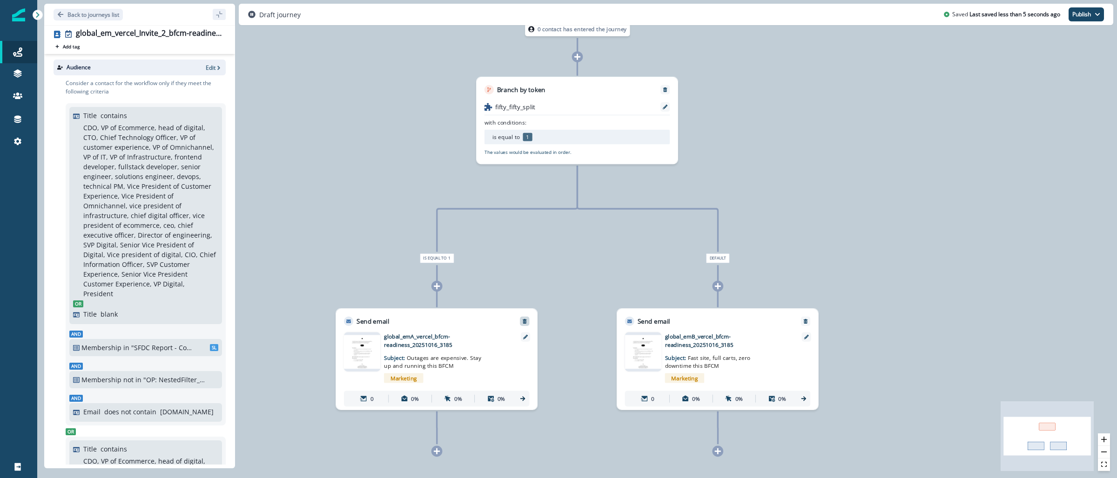
click at [528, 323] on button "Remove" at bounding box center [524, 322] width 13 height 6
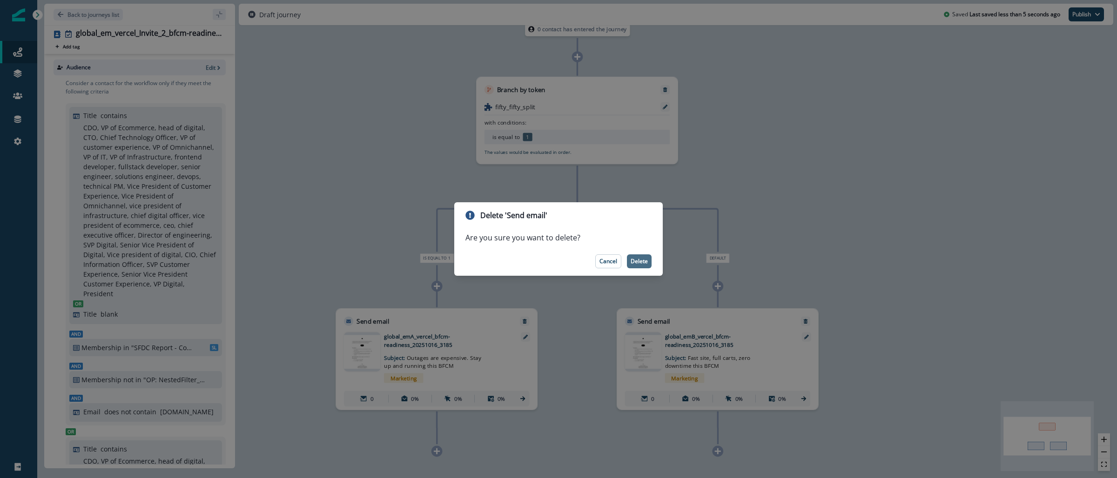
click at [637, 265] on button "Delete" at bounding box center [639, 262] width 25 height 14
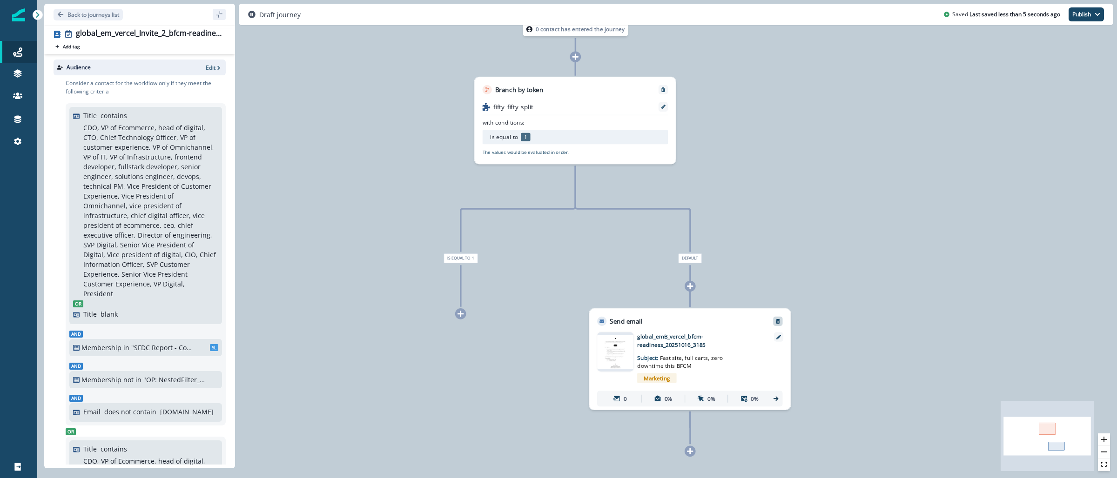
click at [779, 318] on div at bounding box center [777, 321] width 9 height 9
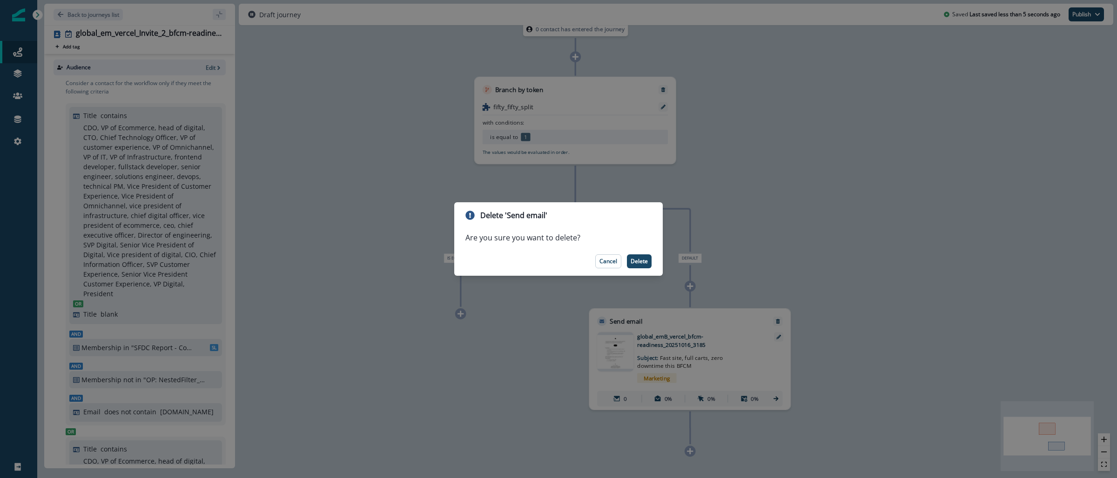
drag, startPoint x: 638, startPoint y: 260, endPoint x: 638, endPoint y: 244, distance: 16.3
click at [638, 260] on p "Delete" at bounding box center [639, 261] width 17 height 7
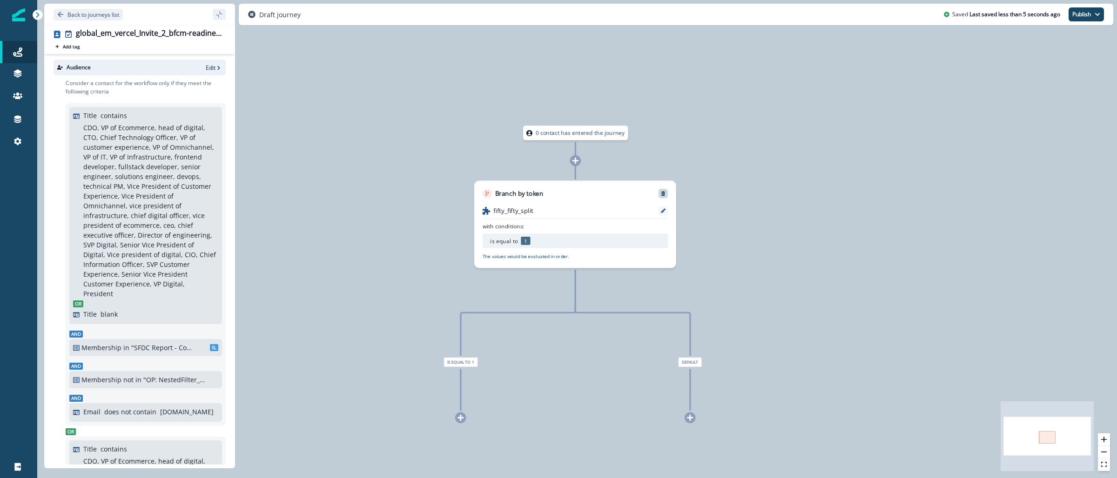
click at [667, 194] on button "Remove" at bounding box center [663, 194] width 13 height 6
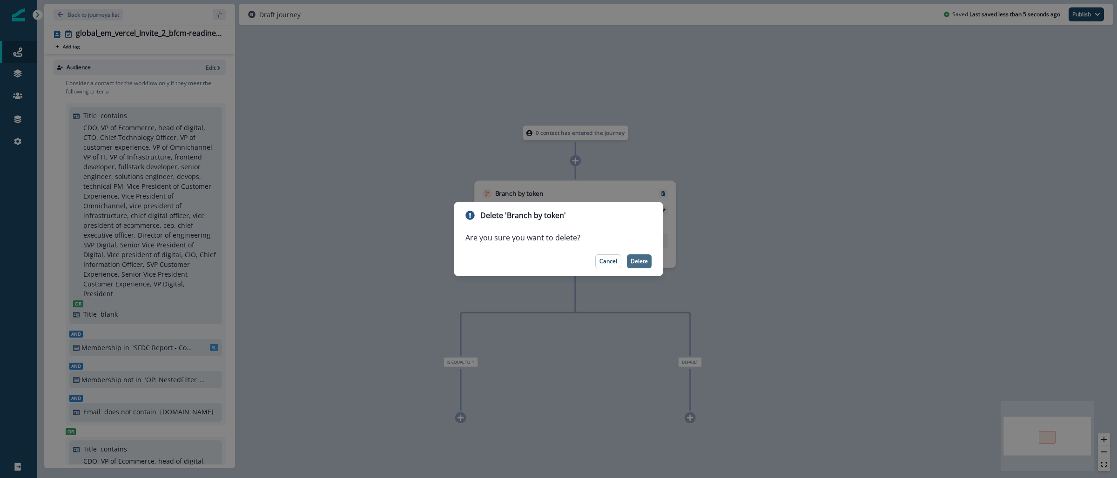
click at [648, 265] on button "Delete" at bounding box center [639, 262] width 25 height 14
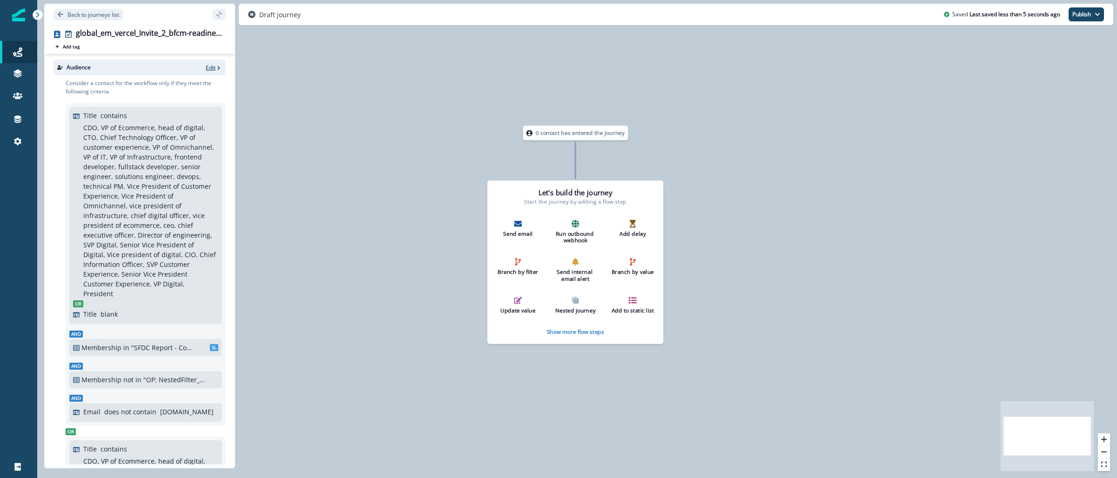
click at [206, 71] on p "Edit" at bounding box center [211, 68] width 10 height 8
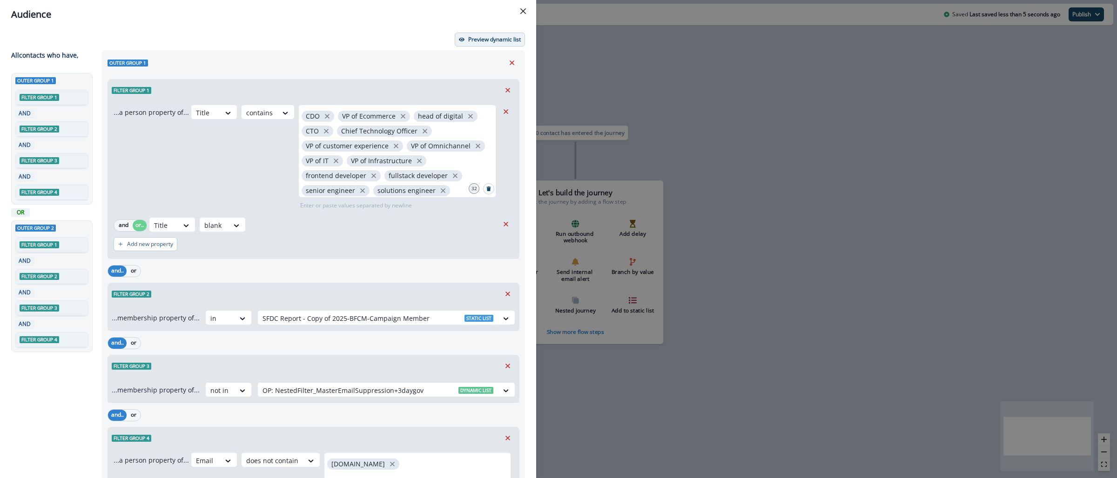
click at [468, 41] on p "Preview dynamic list" at bounding box center [494, 39] width 53 height 7
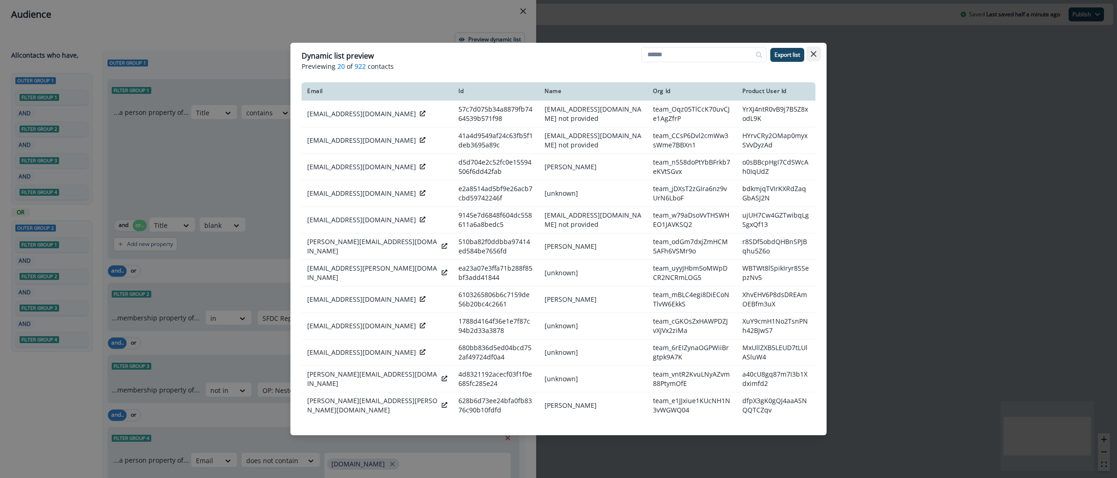
click at [813, 57] on button "Close" at bounding box center [813, 54] width 15 height 15
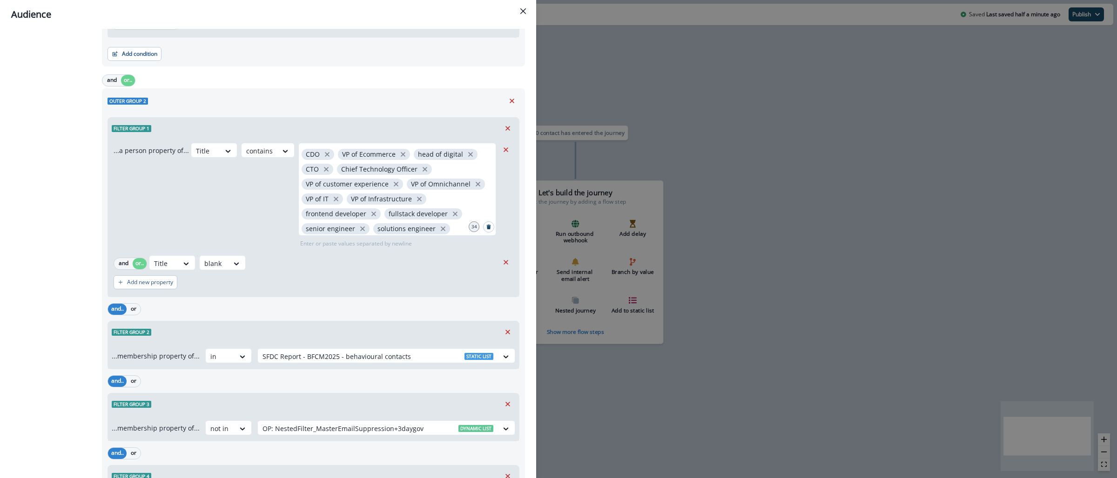
scroll to position [134, 0]
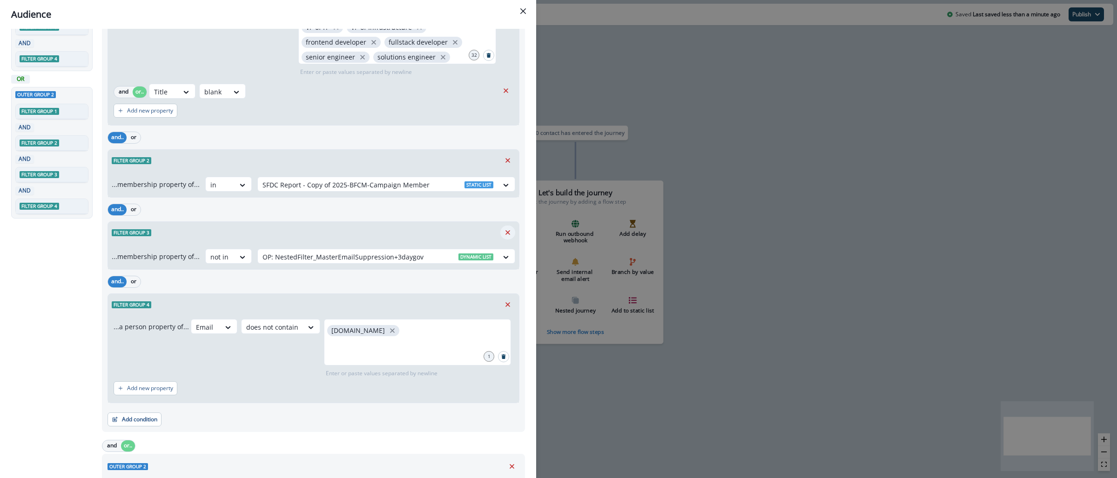
click at [504, 234] on icon "Remove" at bounding box center [508, 233] width 8 height 8
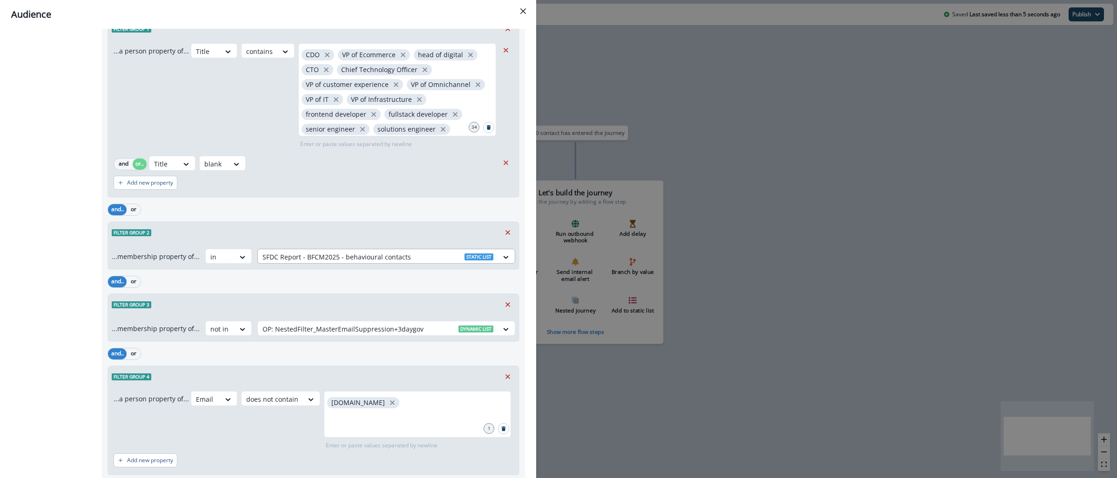
scroll to position [538, 0]
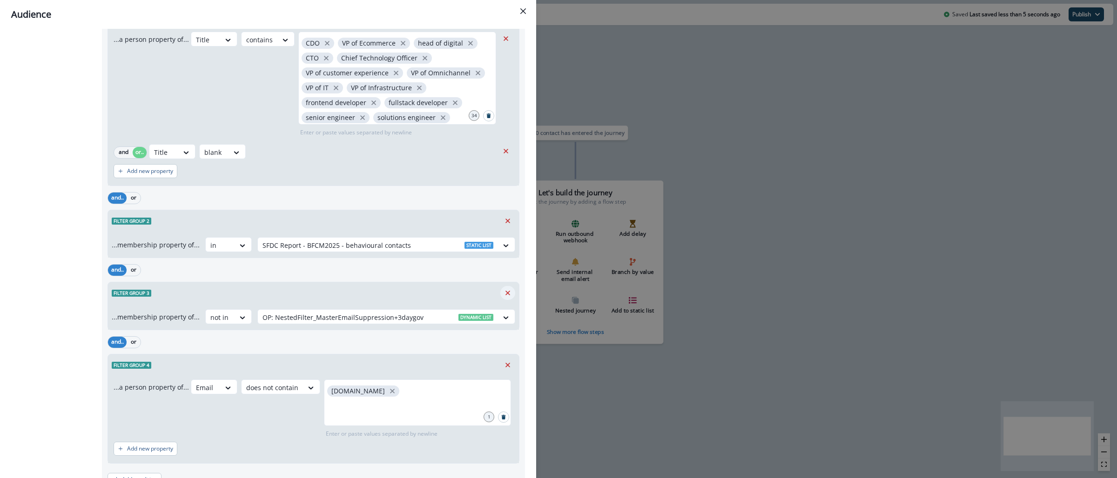
click at [504, 295] on button "Remove" at bounding box center [507, 293] width 15 height 14
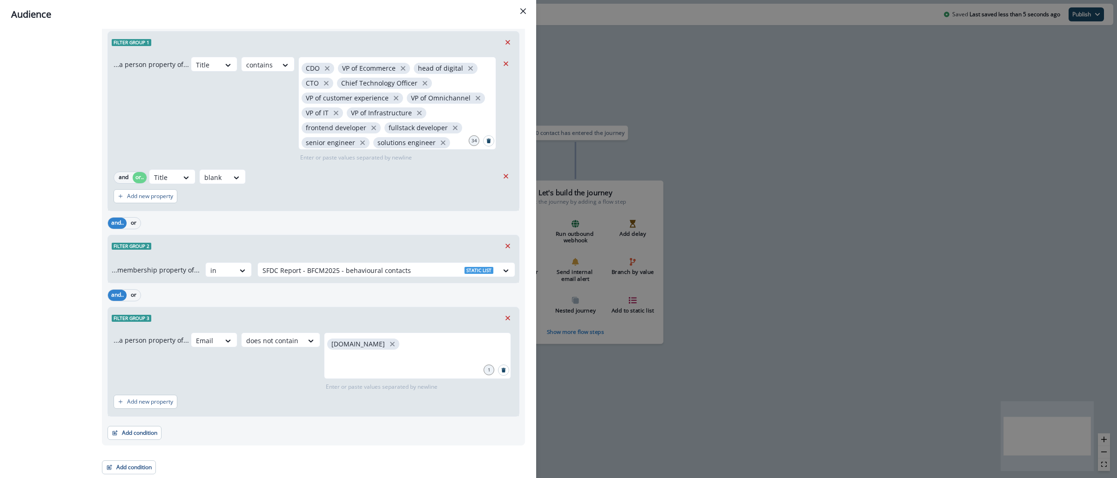
scroll to position [0, 0]
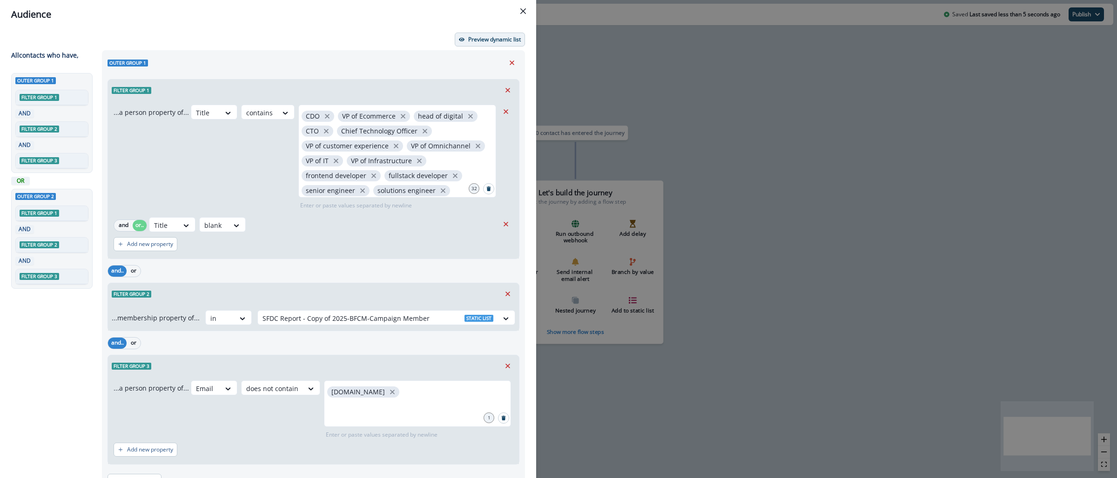
click at [478, 44] on button "Preview dynamic list" at bounding box center [490, 40] width 70 height 14
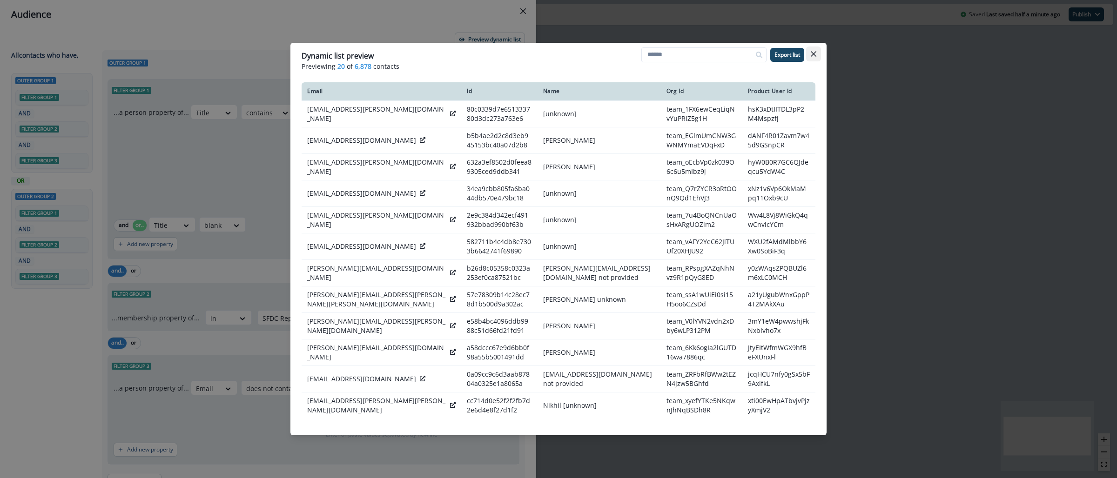
click at [815, 54] on icon "Close" at bounding box center [814, 54] width 6 height 6
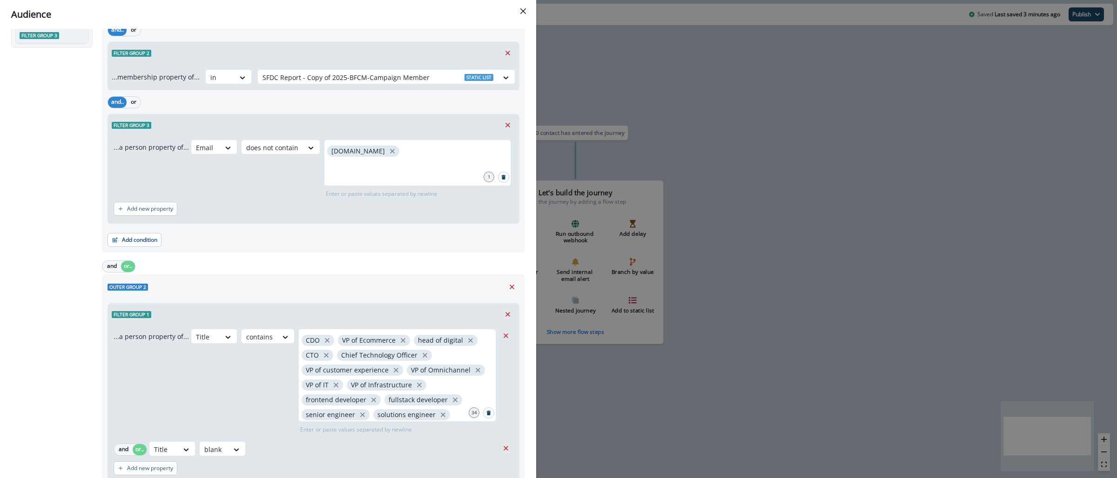
scroll to position [254, 0]
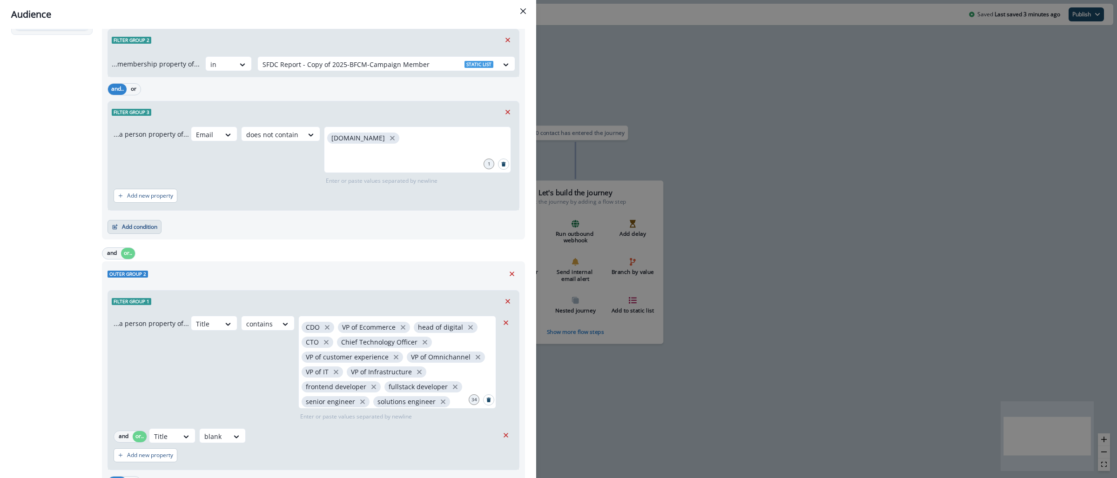
click at [123, 226] on button "Add condition" at bounding box center [135, 227] width 54 height 14
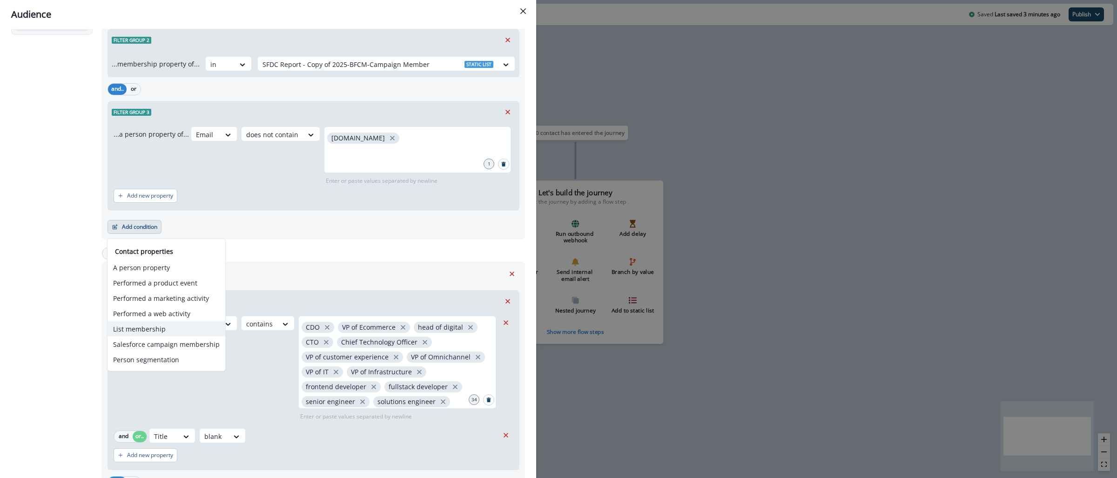
click at [164, 333] on button "List membership" at bounding box center [167, 329] width 118 height 15
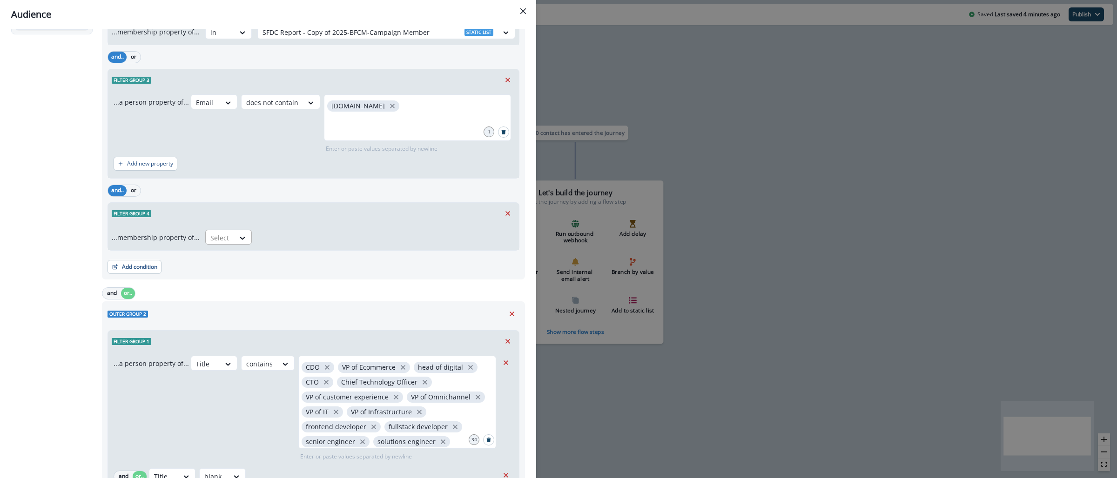
click at [222, 238] on div at bounding box center [220, 238] width 20 height 12
click at [224, 258] on div "not in" at bounding box center [225, 259] width 47 height 17
click at [262, 236] on input "text" at bounding box center [263, 238] width 2 height 10
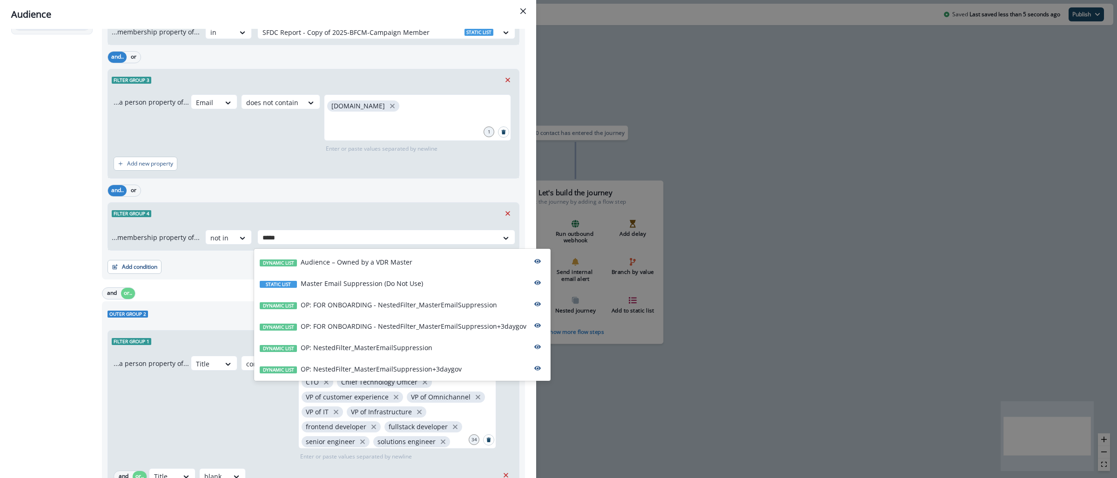
type input "******"
click at [397, 373] on p "OP: NestedFilter_MasterEmailSuppression+3daygov" at bounding box center [381, 369] width 161 height 10
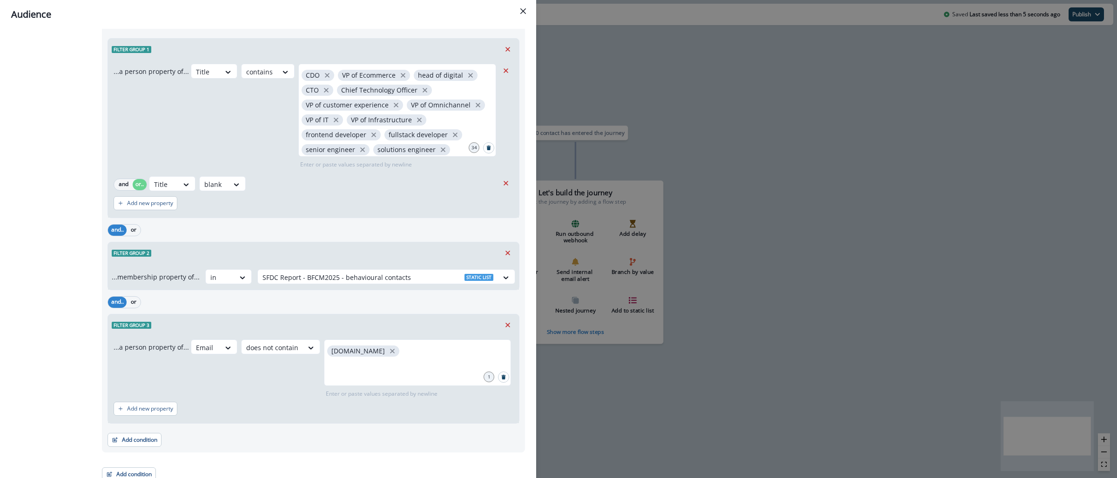
scroll to position [586, 0]
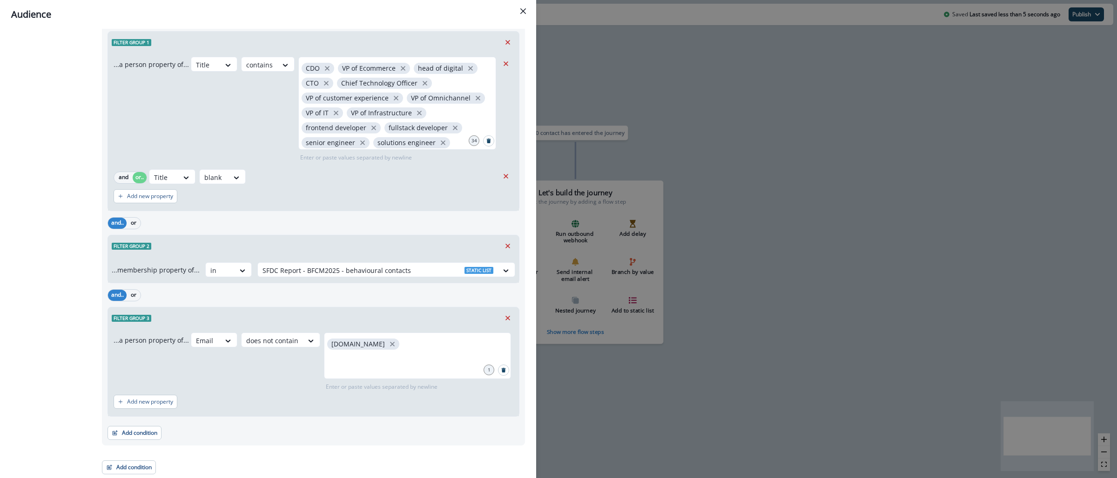
click at [138, 444] on div "Outer group 2 Filter group 1 ...a person property of... Title contains CDO VP o…" at bounding box center [313, 224] width 423 height 444
click at [137, 435] on button "Add condition" at bounding box center [135, 433] width 54 height 14
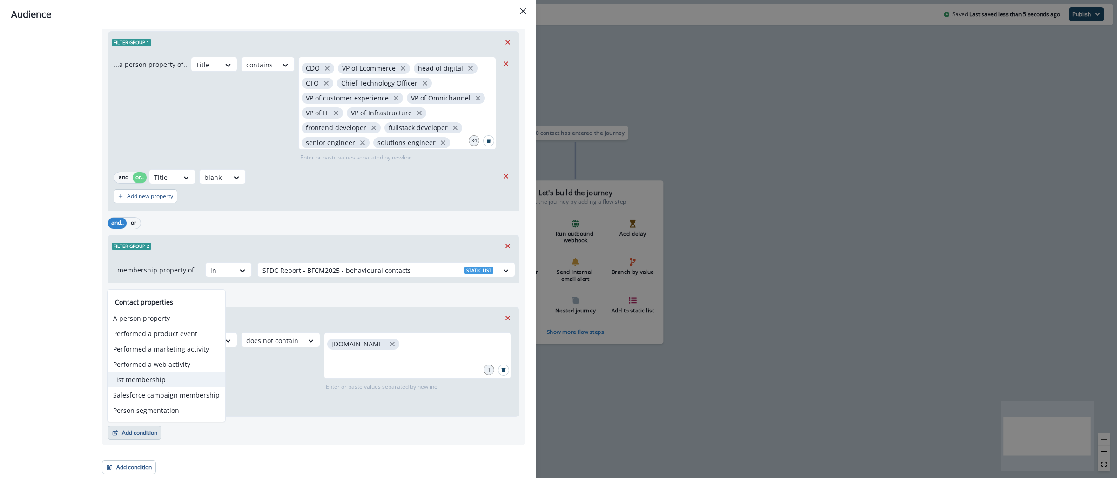
click at [156, 376] on button "List membership" at bounding box center [167, 379] width 118 height 15
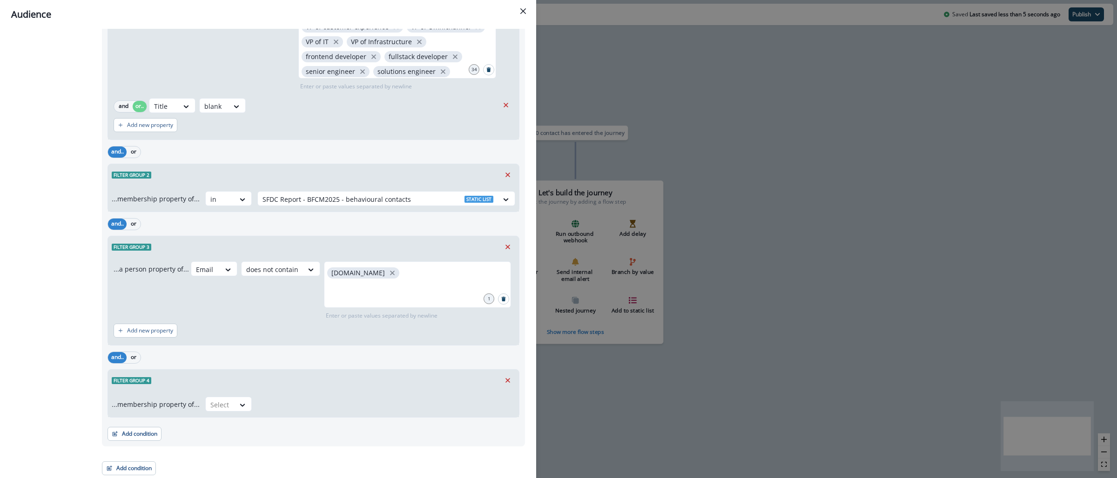
scroll to position [659, 0]
click at [224, 401] on div at bounding box center [220, 404] width 20 height 12
click at [222, 426] on div "not in" at bounding box center [225, 425] width 47 height 17
click at [262, 408] on div at bounding box center [377, 404] width 231 height 12
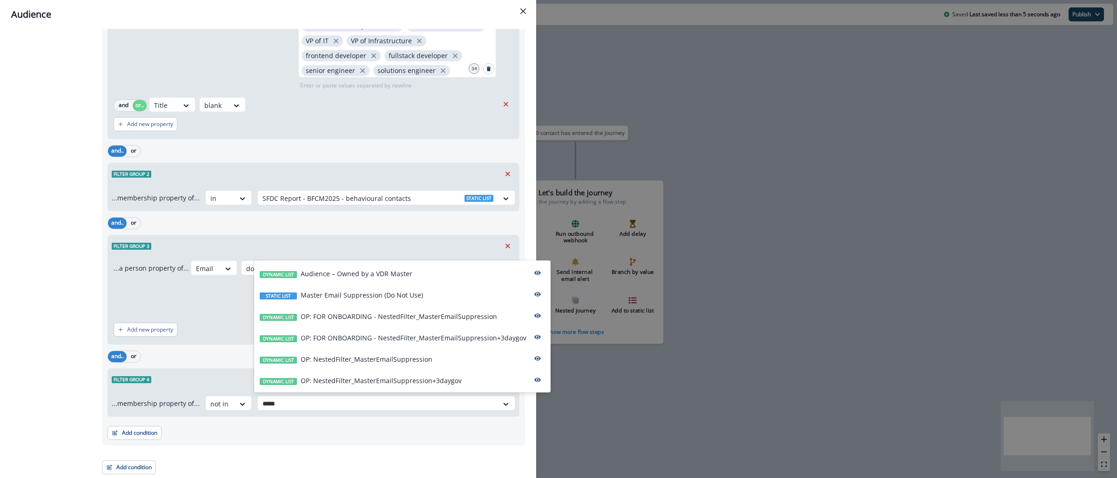
type input "******"
click at [319, 383] on p "OP: NestedFilter_MasterEmailSuppression+3daygov" at bounding box center [381, 381] width 161 height 10
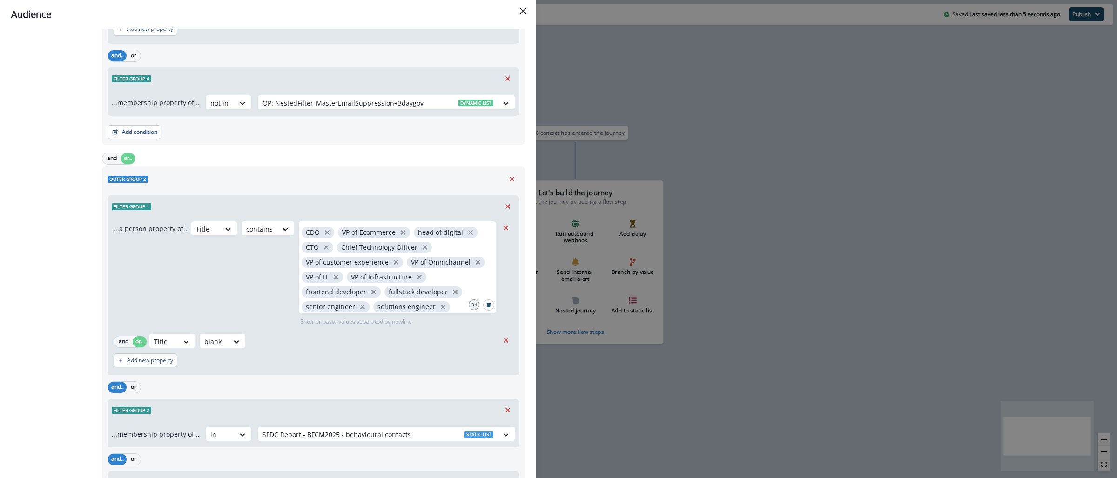
scroll to position [424, 0]
click at [502, 342] on icon "Remove" at bounding box center [506, 338] width 8 height 8
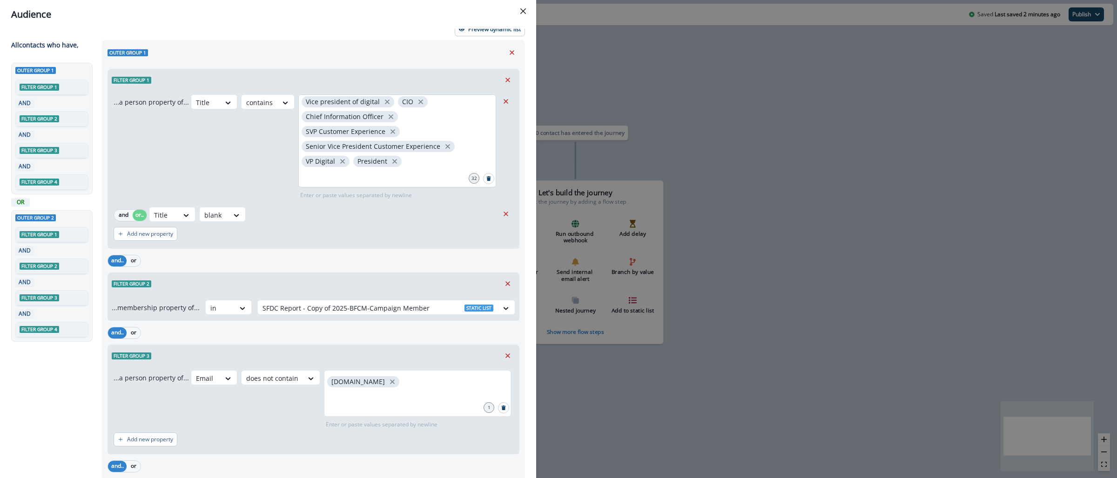
scroll to position [22, 0]
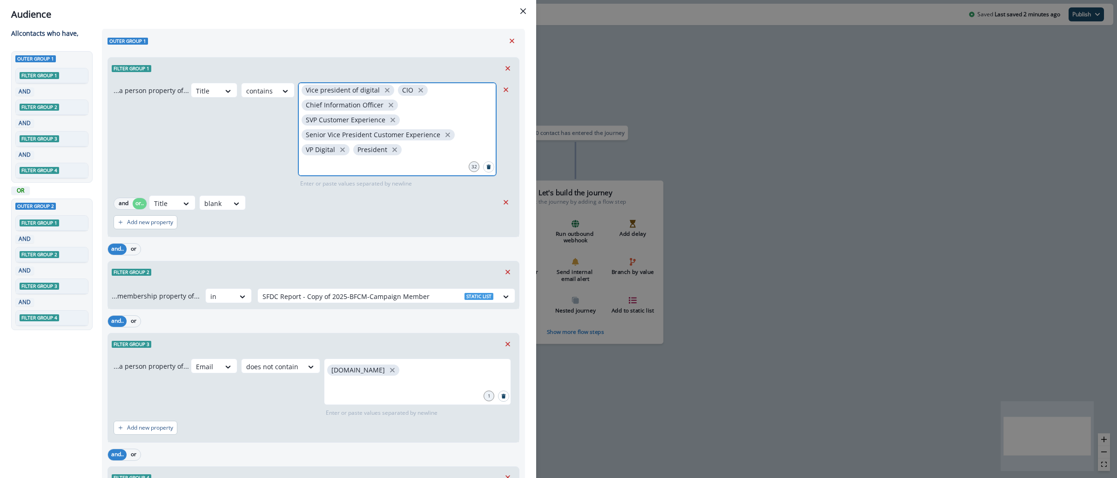
click at [359, 164] on input "text" at bounding box center [397, 164] width 195 height 19
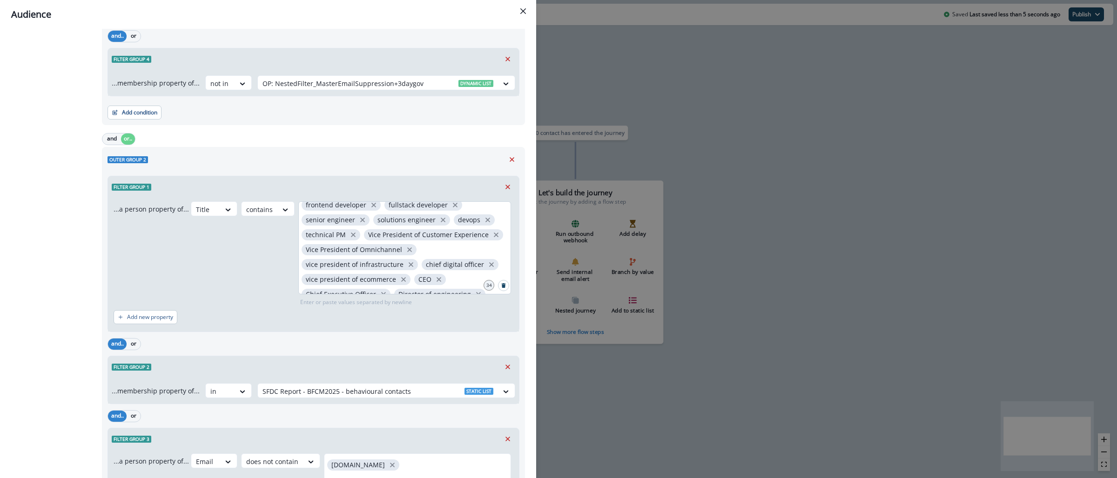
scroll to position [183, 0]
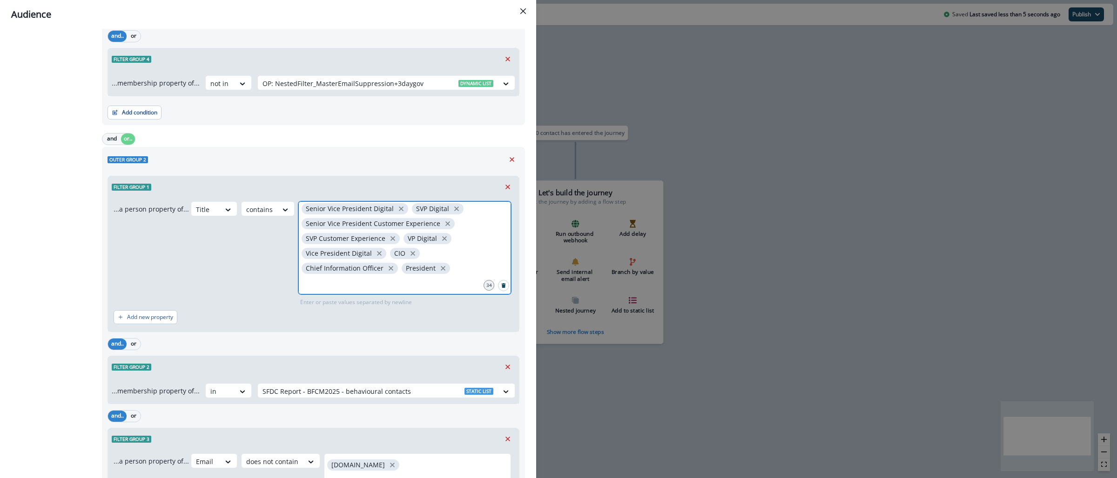
click at [423, 286] on input "text" at bounding box center [405, 283] width 210 height 19
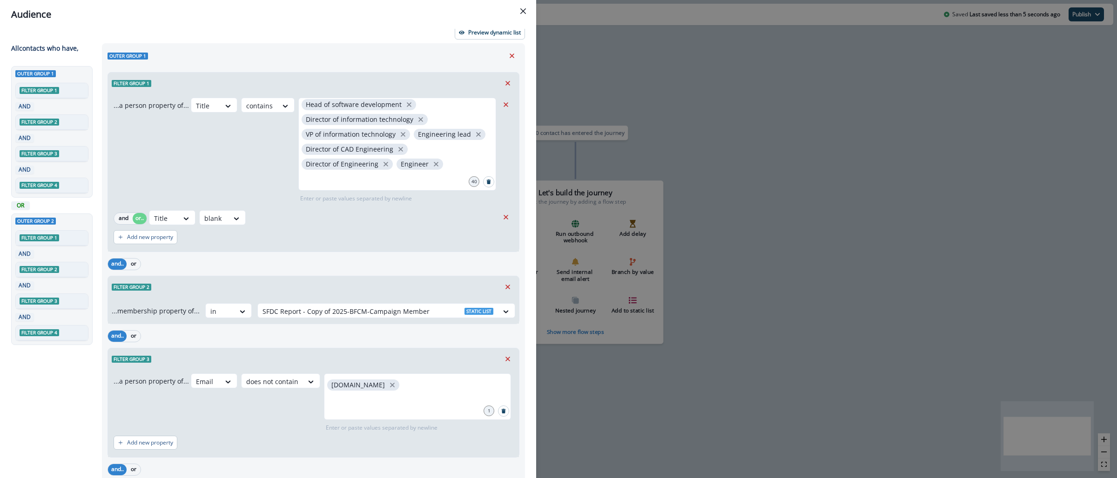
scroll to position [0, 0]
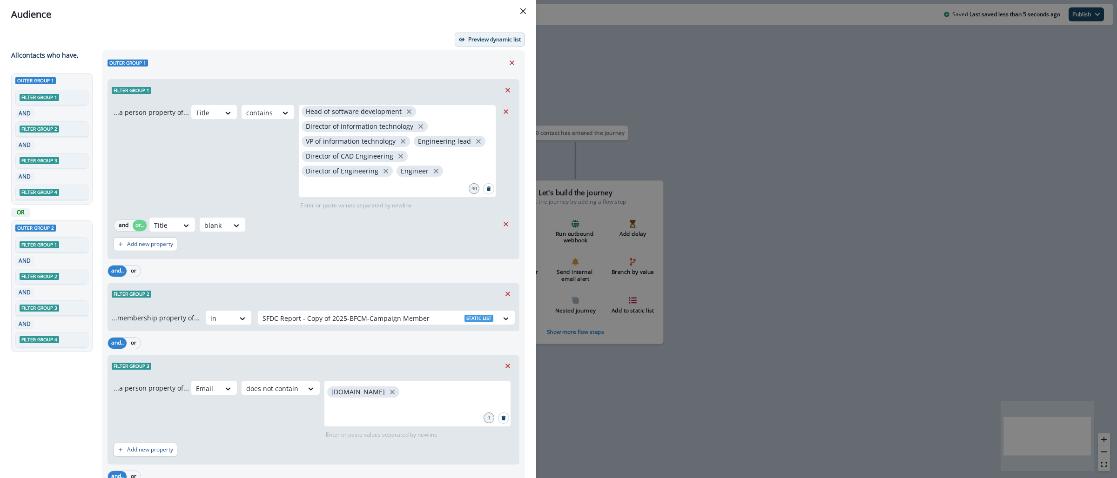
click at [474, 40] on p "Preview dynamic list" at bounding box center [494, 39] width 53 height 7
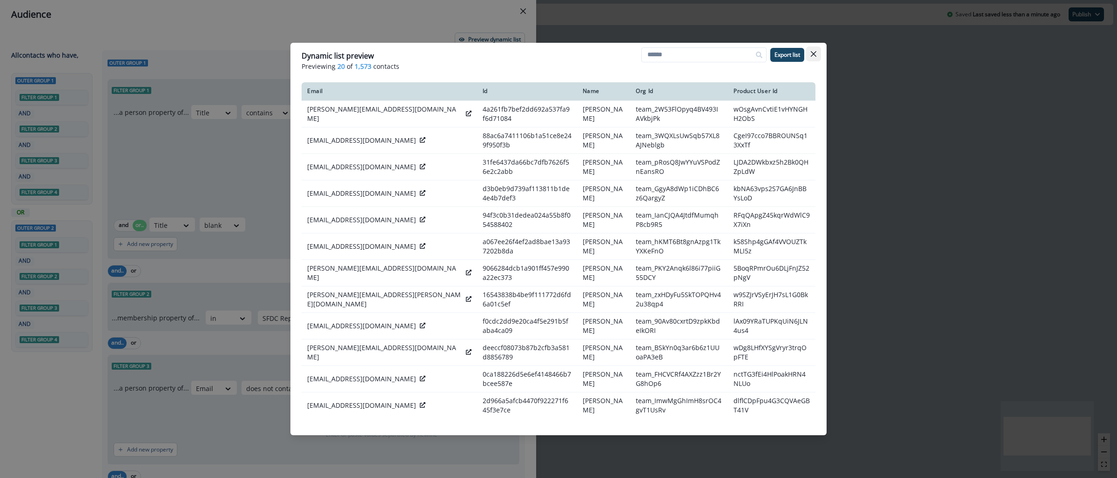
click at [815, 56] on icon "Close" at bounding box center [814, 54] width 6 height 6
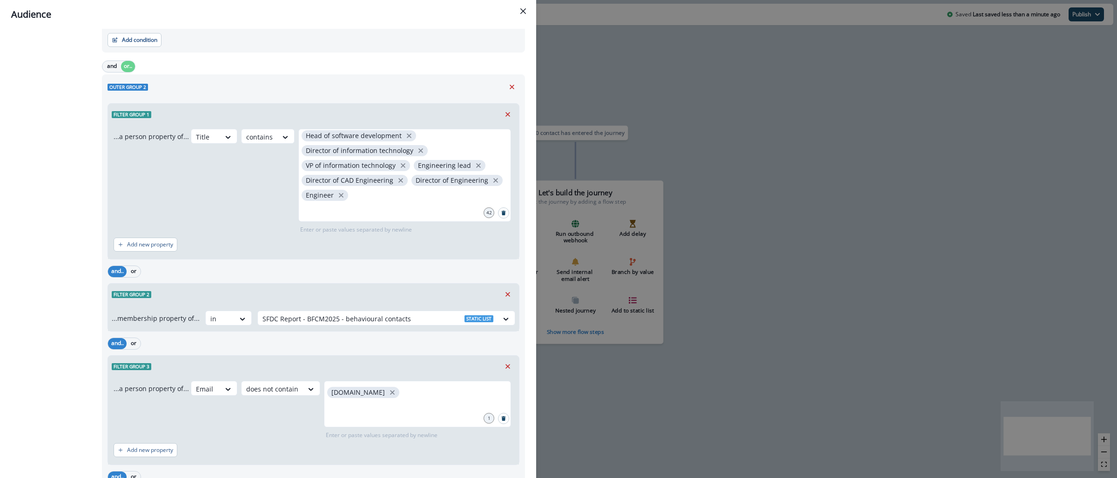
scroll to position [635, 0]
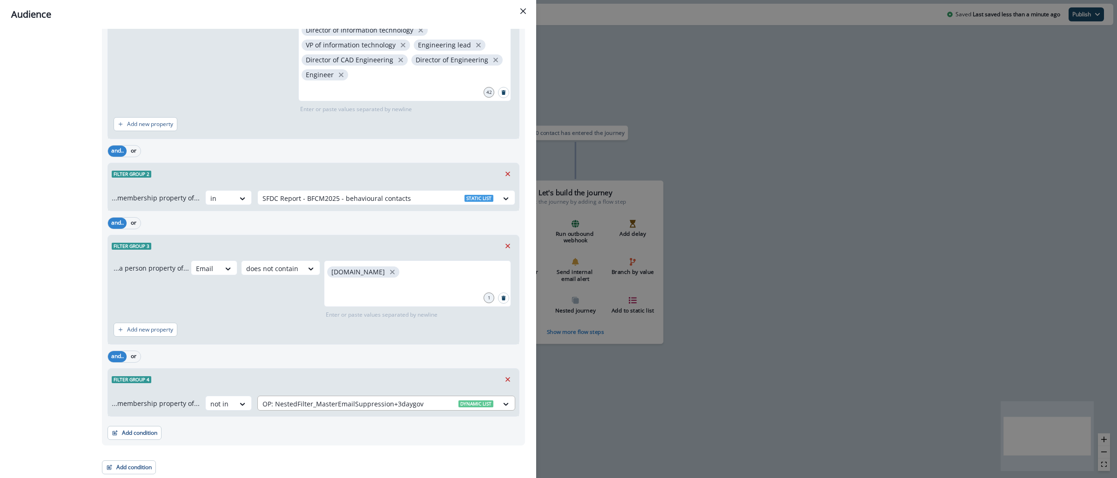
click at [405, 404] on div at bounding box center [377, 404] width 231 height 12
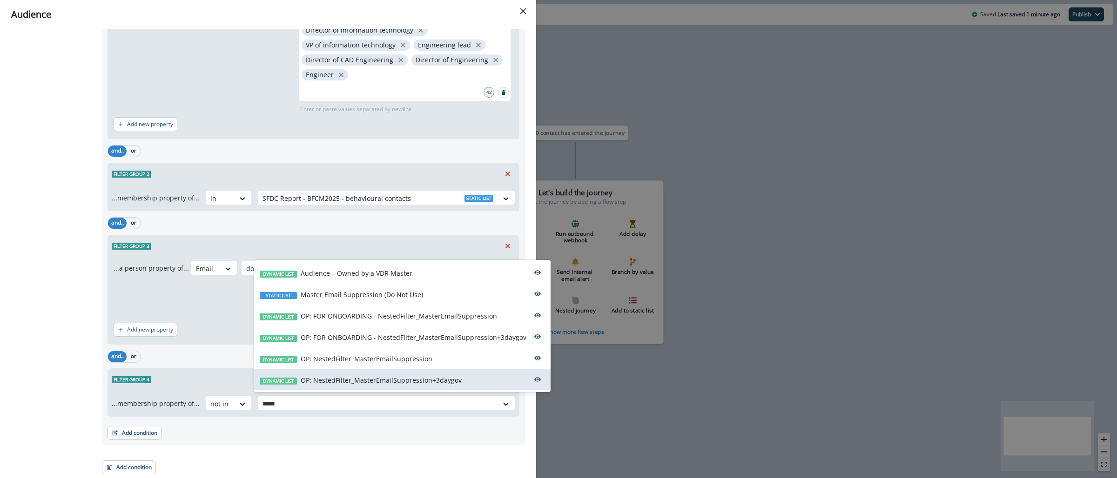
type input "******"
click at [388, 359] on p "OP: NestedFilter_MasterEmailSuppression" at bounding box center [367, 359] width 132 height 10
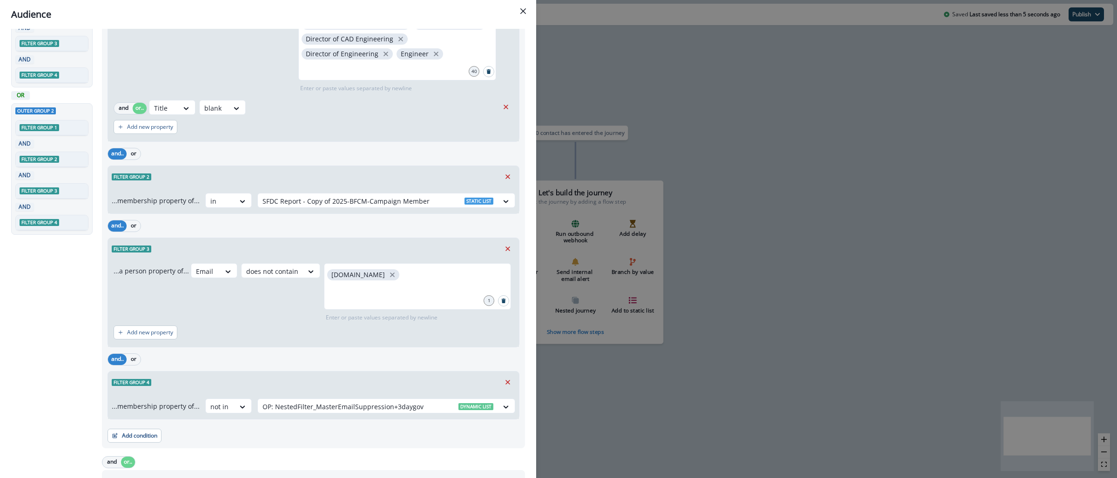
scroll to position [240, 0]
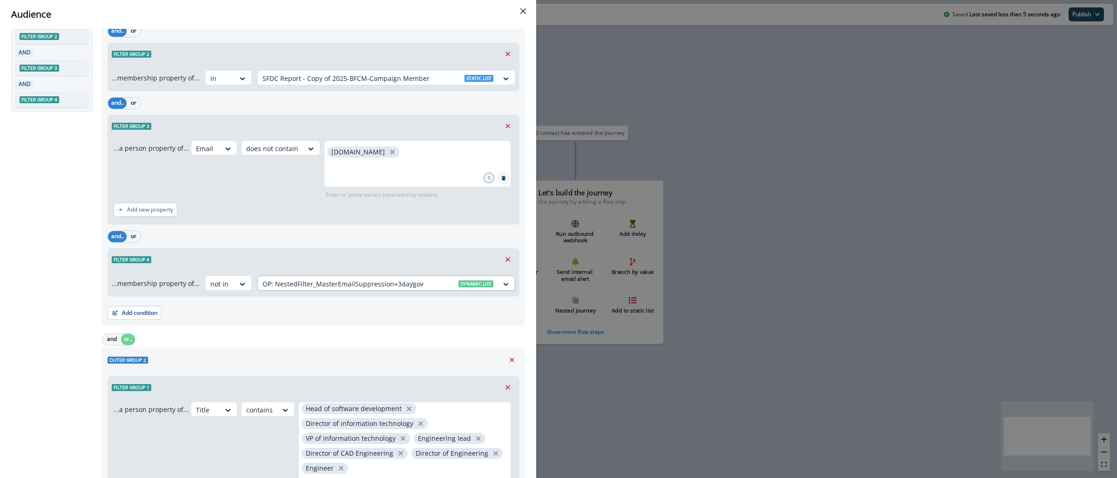
click at [349, 285] on div at bounding box center [377, 284] width 231 height 12
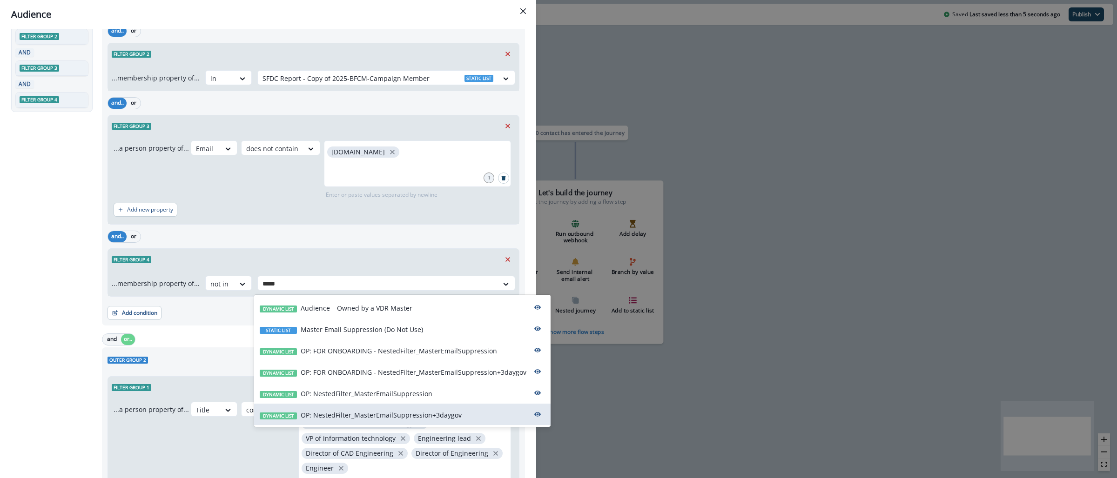
type input "******"
click at [383, 398] on p "OP: NestedFilter_MasterEmailSuppression" at bounding box center [367, 394] width 132 height 10
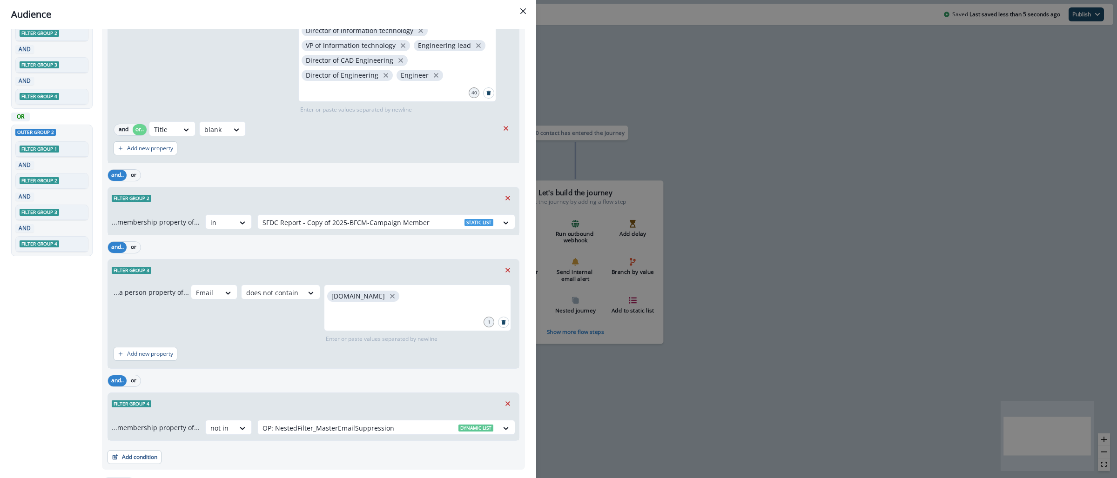
scroll to position [0, 0]
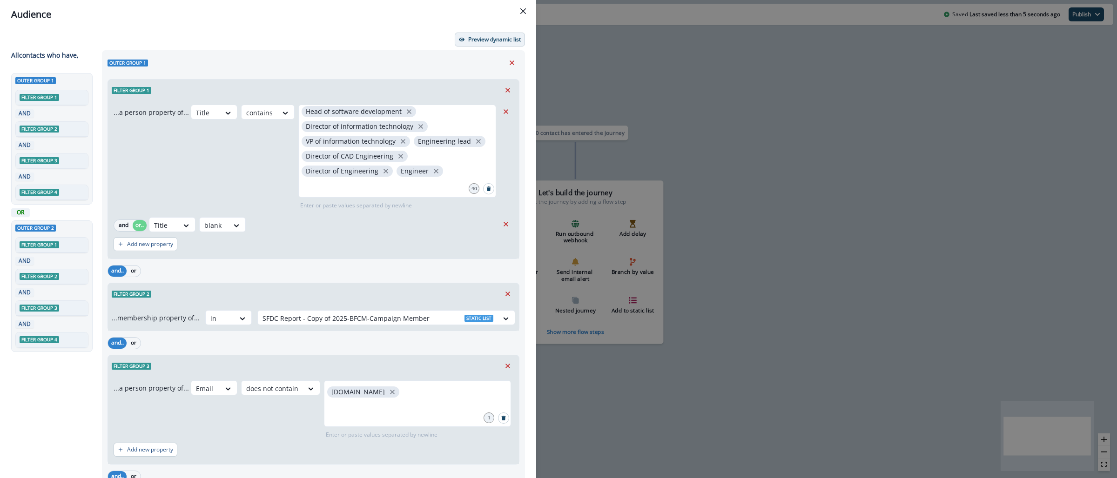
click at [484, 40] on p "Preview dynamic list" at bounding box center [494, 39] width 53 height 7
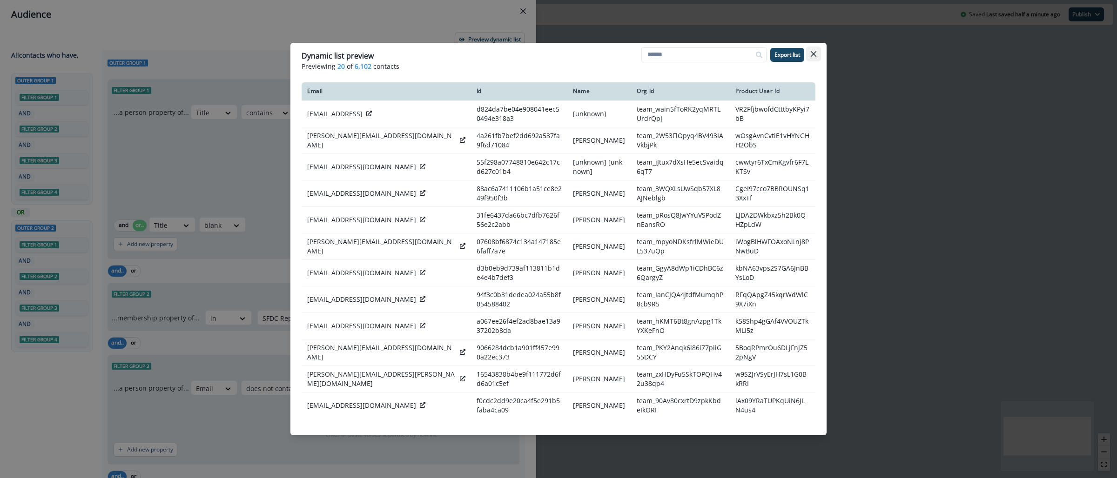
click at [815, 54] on icon "Close" at bounding box center [814, 54] width 6 height 6
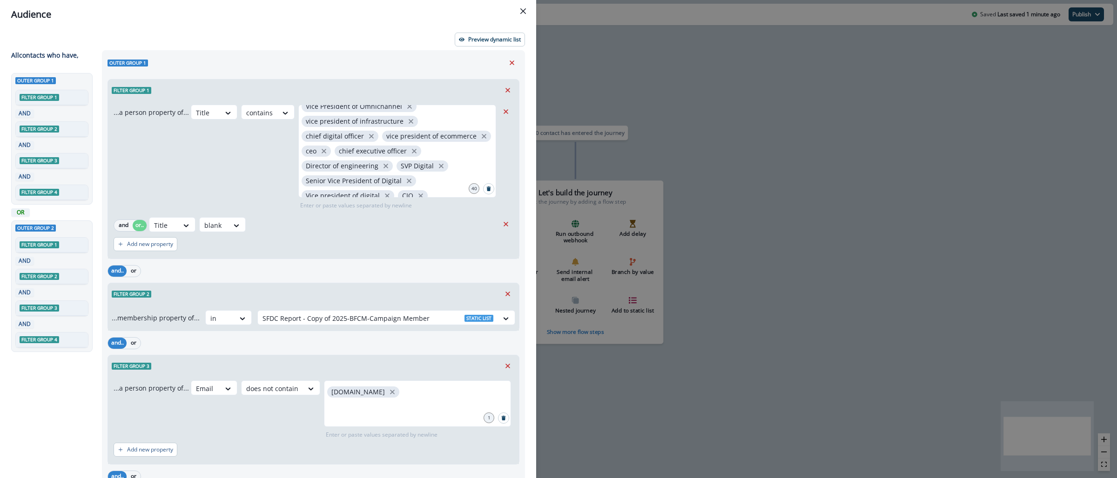
scroll to position [61, 0]
click at [610, 75] on div "Audience Preview dynamic list All contact s who have, Outer group 1 Filter grou…" at bounding box center [558, 239] width 1117 height 478
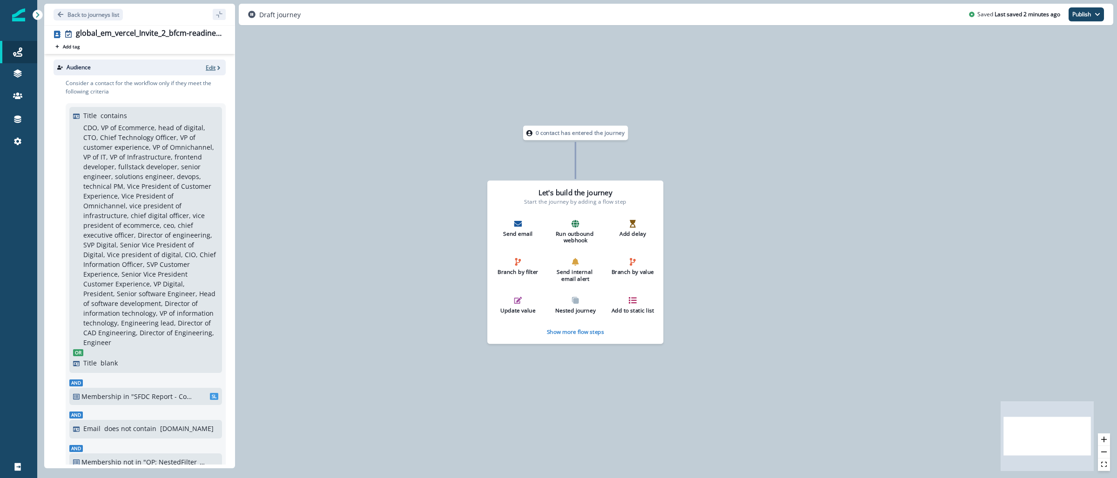
click at [206, 69] on p "Edit" at bounding box center [211, 68] width 10 height 8
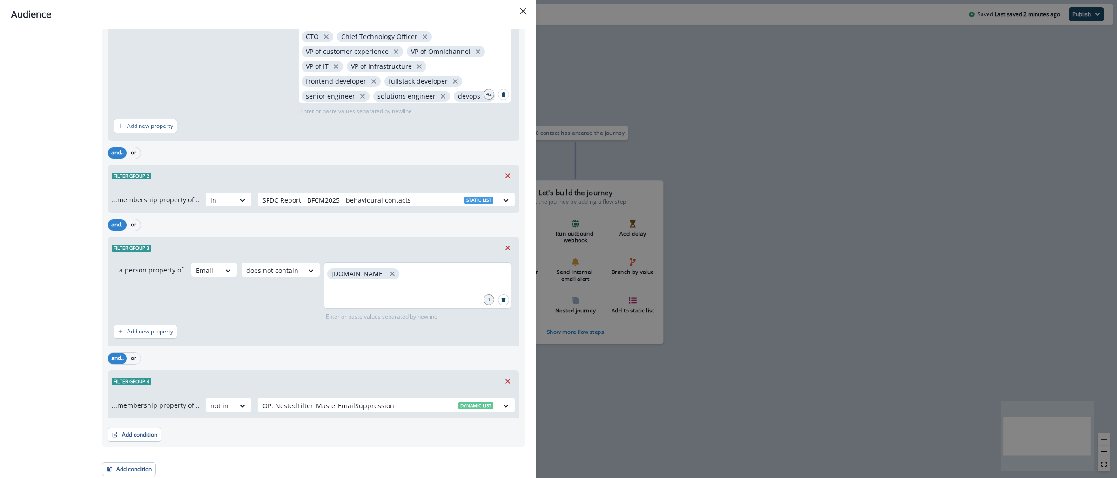
scroll to position [635, 0]
click at [404, 404] on div at bounding box center [377, 404] width 231 height 12
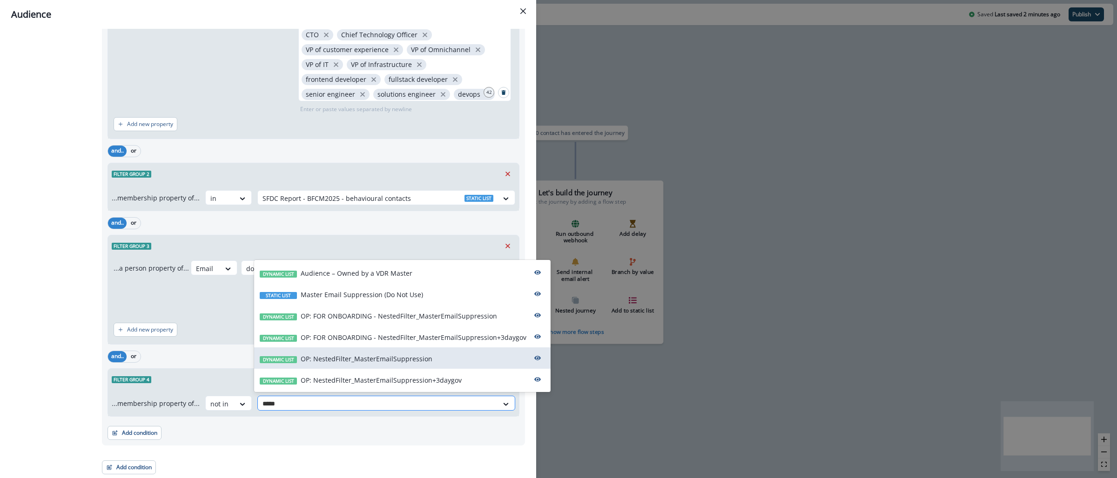
type input "******"
click at [430, 378] on p "OP: NestedFilter_MasterEmailSuppression+3daygov" at bounding box center [381, 381] width 161 height 10
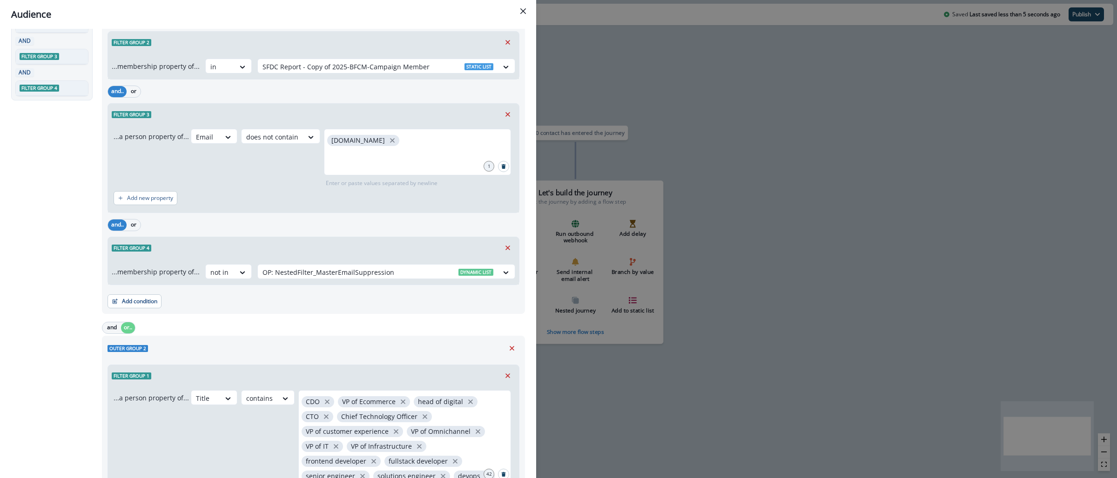
scroll to position [248, 0]
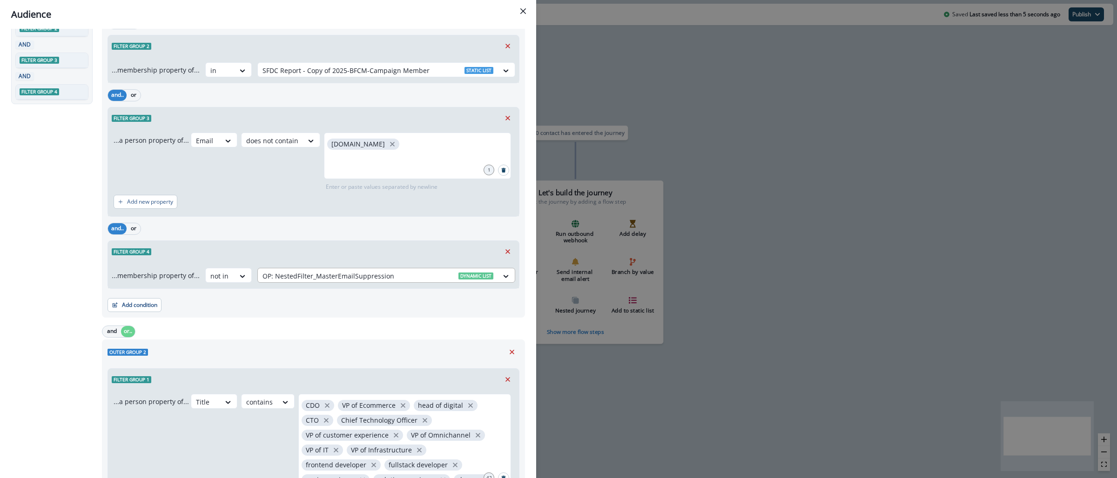
click at [413, 276] on div at bounding box center [377, 276] width 231 height 12
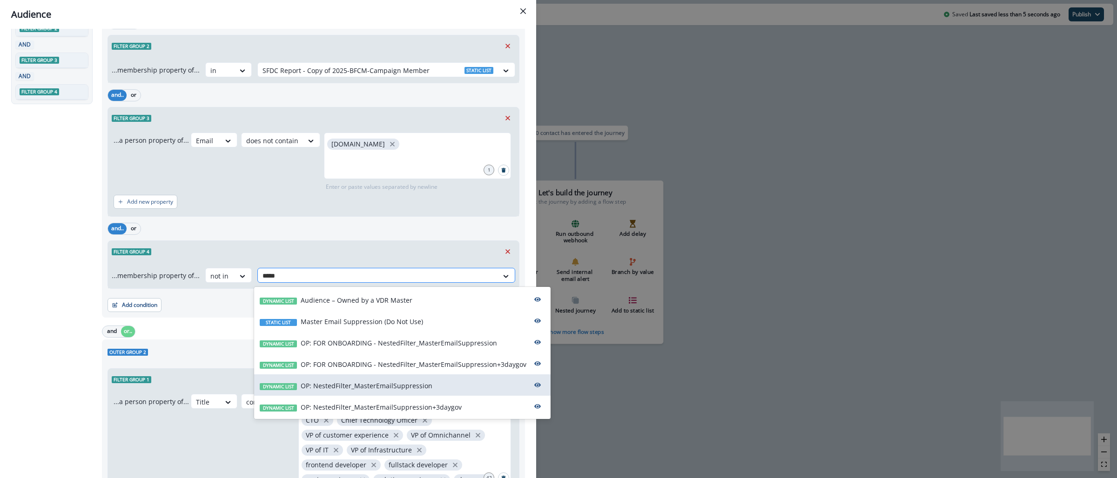
type input "******"
click at [446, 403] on p "OP: NestedFilter_MasterEmailSuppression+3daygov" at bounding box center [381, 408] width 161 height 10
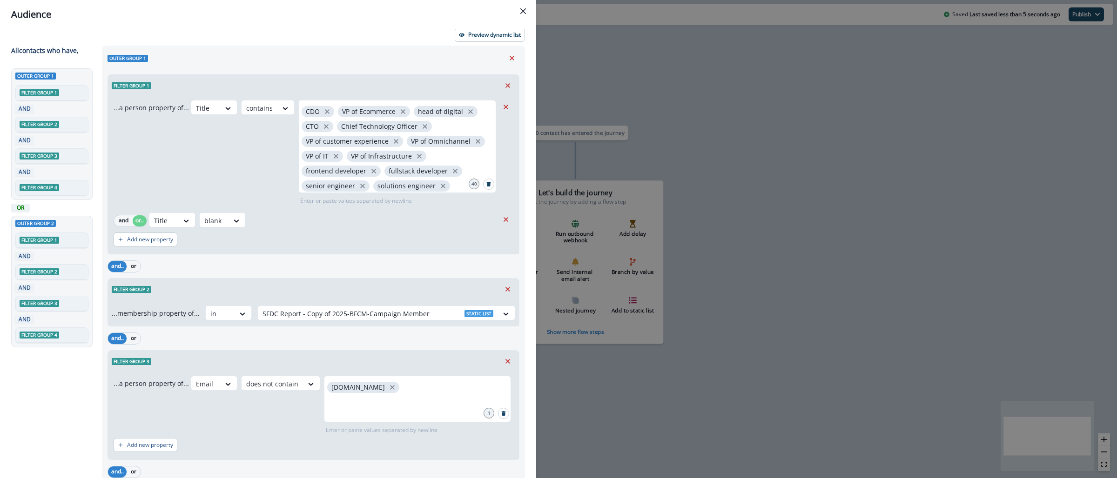
scroll to position [0, 0]
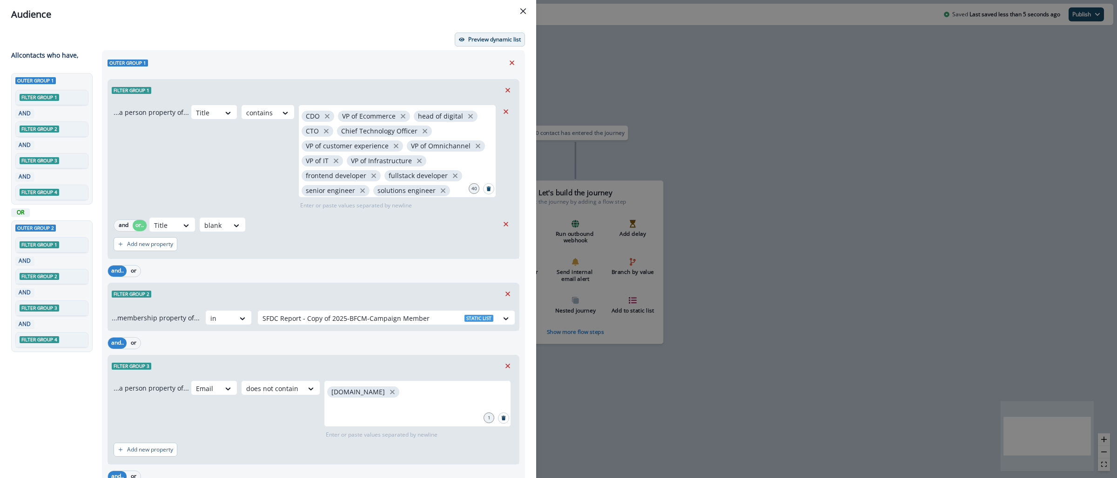
click at [505, 40] on p "Preview dynamic list" at bounding box center [494, 39] width 53 height 7
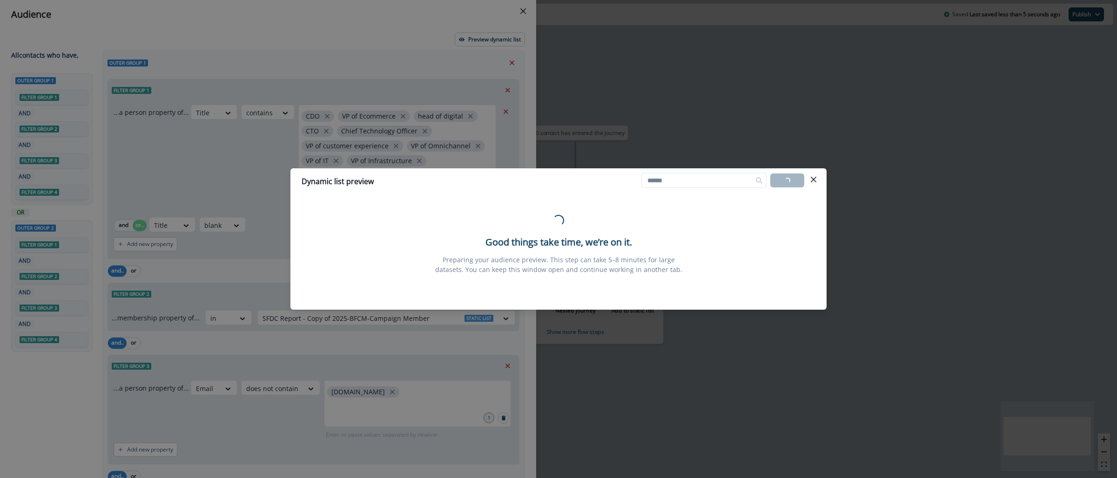
click at [659, 119] on div "Dynamic list preview Loading... Export list Loading... Good things take time, w…" at bounding box center [558, 239] width 1117 height 478
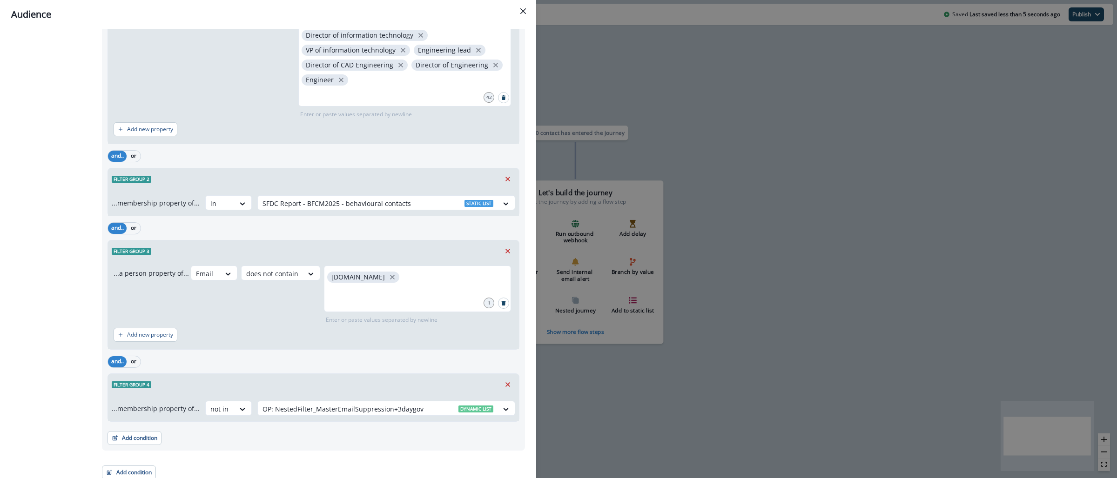
scroll to position [635, 0]
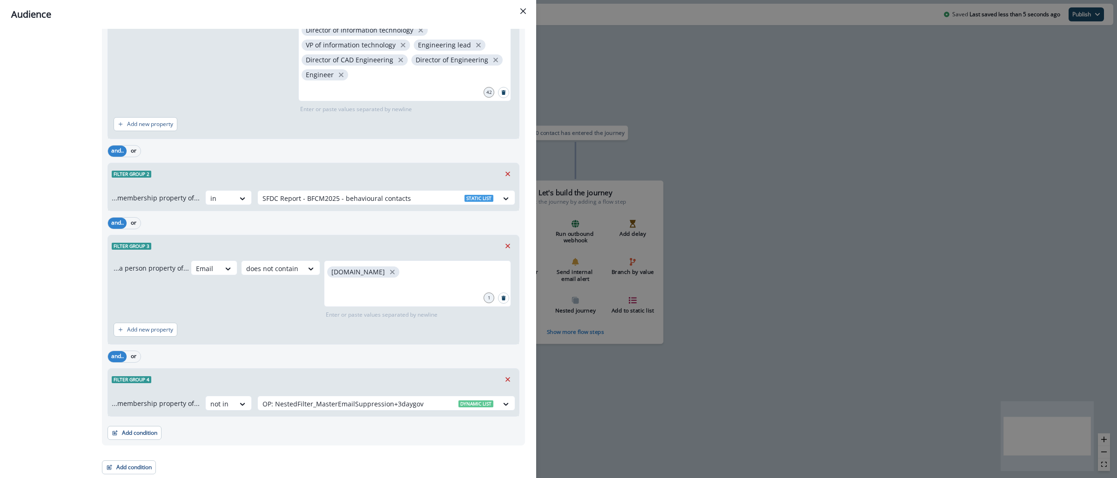
click at [648, 79] on div "Audience Preview dynamic list All contact s who have, Outer group 1 Filter grou…" at bounding box center [558, 239] width 1117 height 478
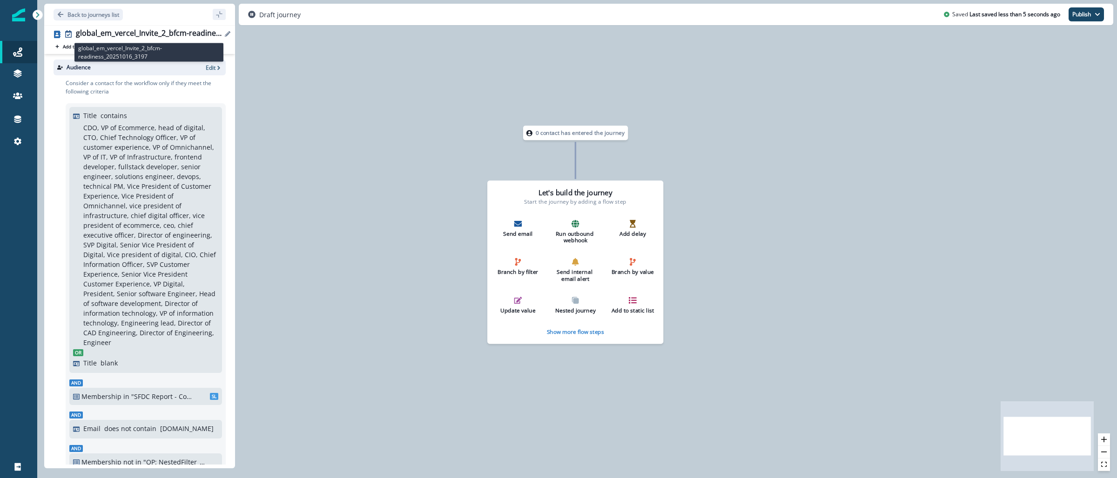
click at [114, 37] on div "global_em_vercel_Invite_2_bfcm-readiness_20251016_3197" at bounding box center [149, 34] width 146 height 10
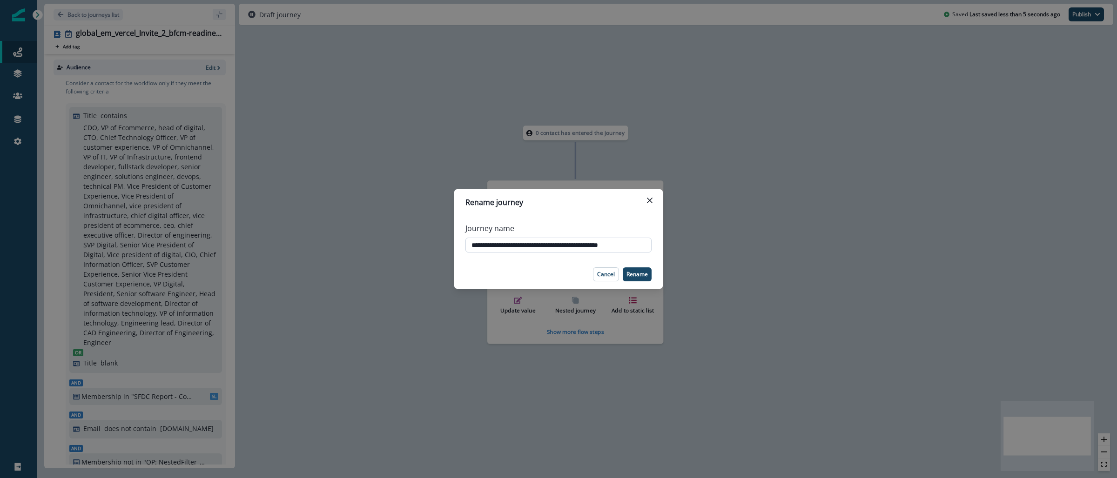
click at [585, 245] on input "**********" at bounding box center [558, 245] width 186 height 15
click at [713, 156] on div "**********" at bounding box center [558, 239] width 1117 height 478
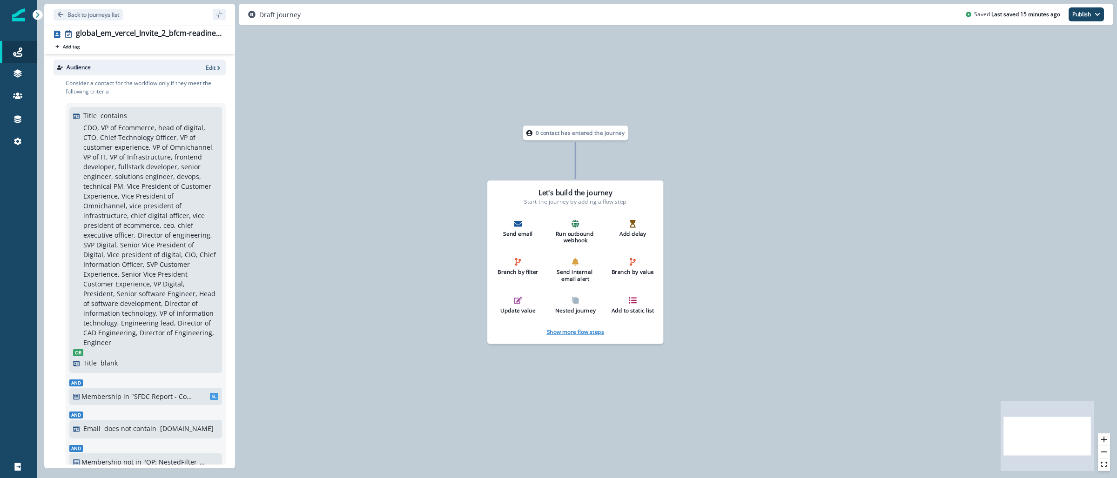
click at [583, 333] on p "Show more flow steps" at bounding box center [575, 331] width 57 height 7
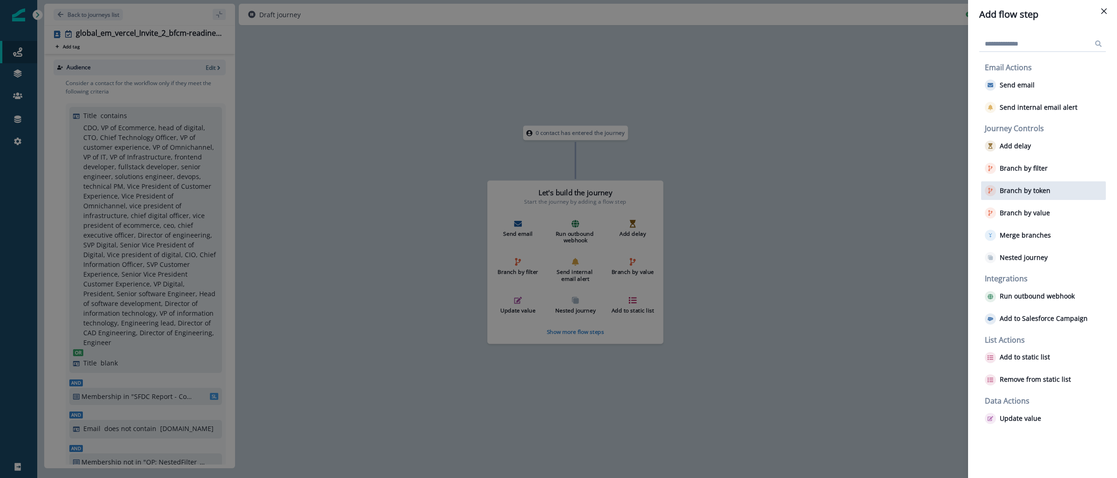
click at [1051, 194] on div "Branch by token" at bounding box center [1043, 191] width 125 height 19
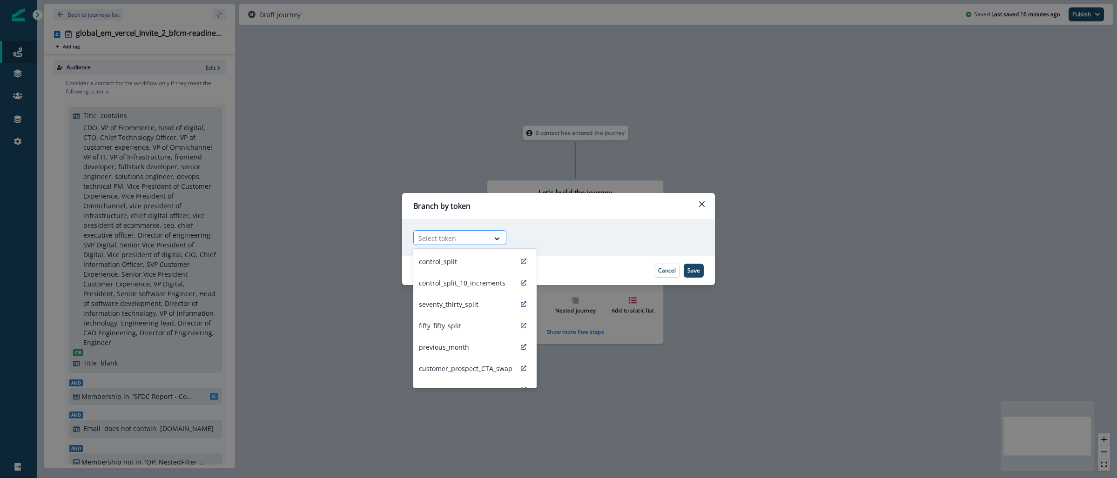
click at [480, 237] on div at bounding box center [451, 239] width 66 height 12
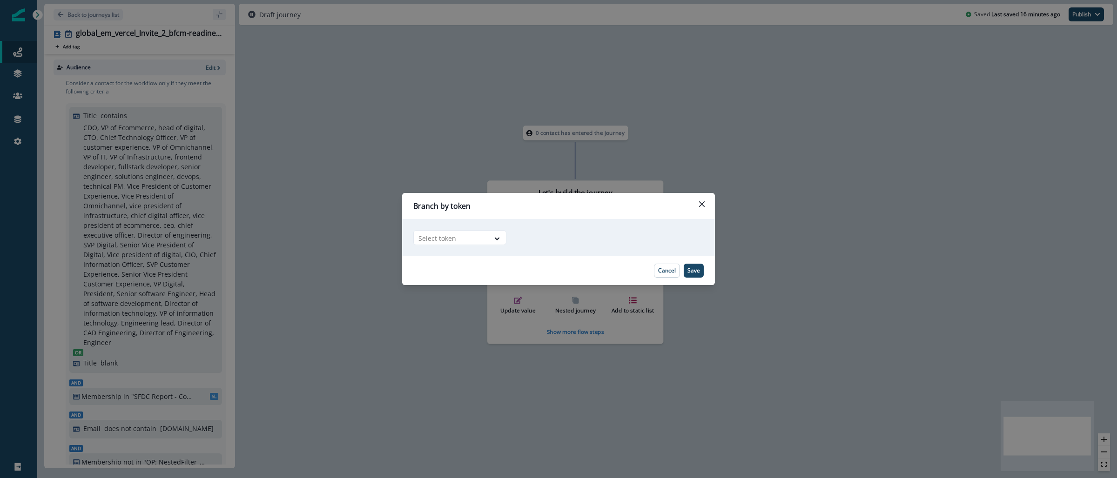
click at [929, 280] on div "Branch by token Adding Branch by token flow step in the middle will add the suc…" at bounding box center [558, 239] width 1117 height 478
